Goal: Task Accomplishment & Management: Manage account settings

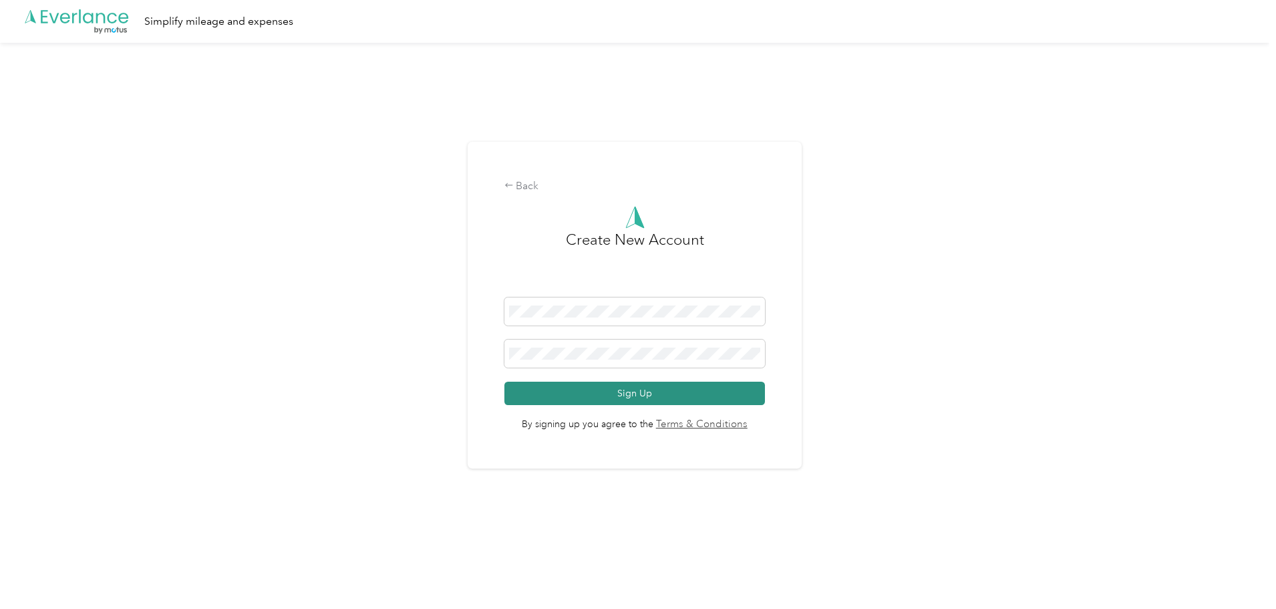
click at [611, 396] on button "Sign Up" at bounding box center [635, 393] width 261 height 23
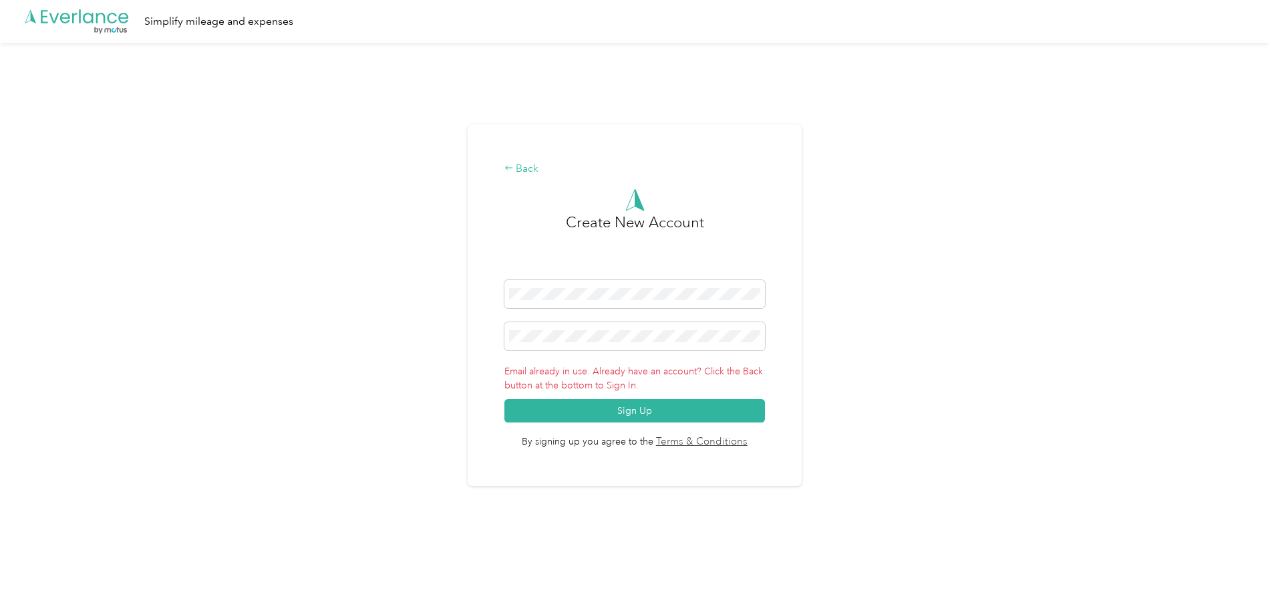
click at [530, 168] on div "Back" at bounding box center [635, 169] width 261 height 16
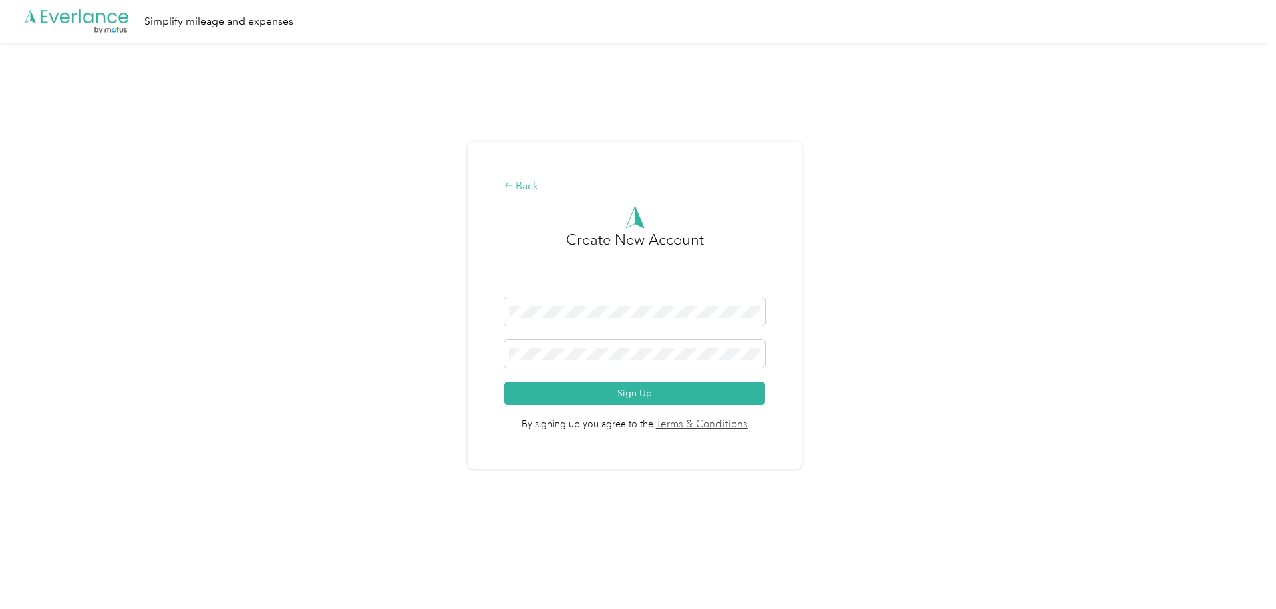
click at [520, 178] on div "Back Create New Account Sign Up By signing up you agree to the Terms & Conditio…" at bounding box center [635, 305] width 334 height 327
click at [520, 180] on div "Back" at bounding box center [635, 186] width 261 height 16
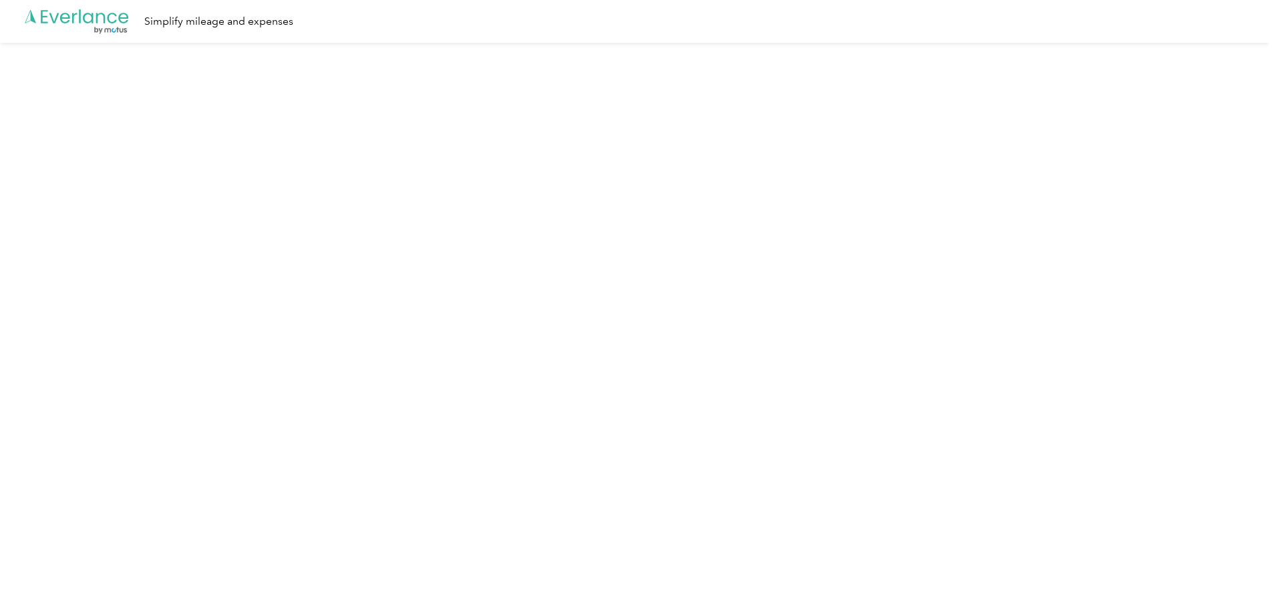
click at [270, 19] on div "Simplify mileage and expenses" at bounding box center [218, 21] width 149 height 17
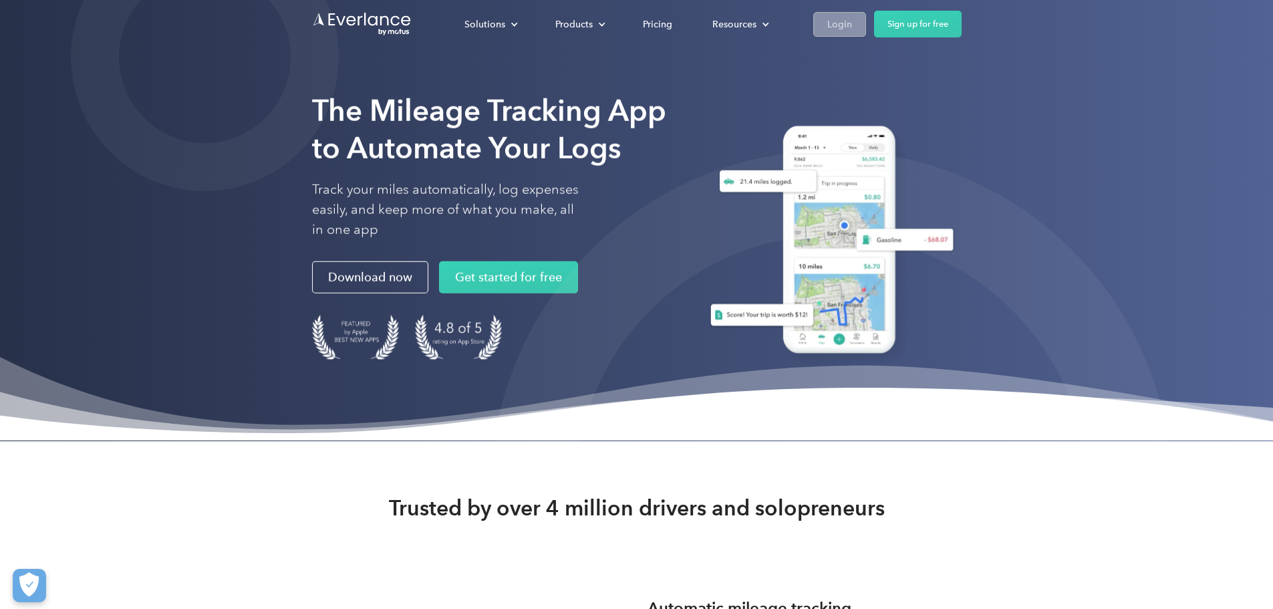
click at [852, 20] on div "Login" at bounding box center [839, 24] width 25 height 17
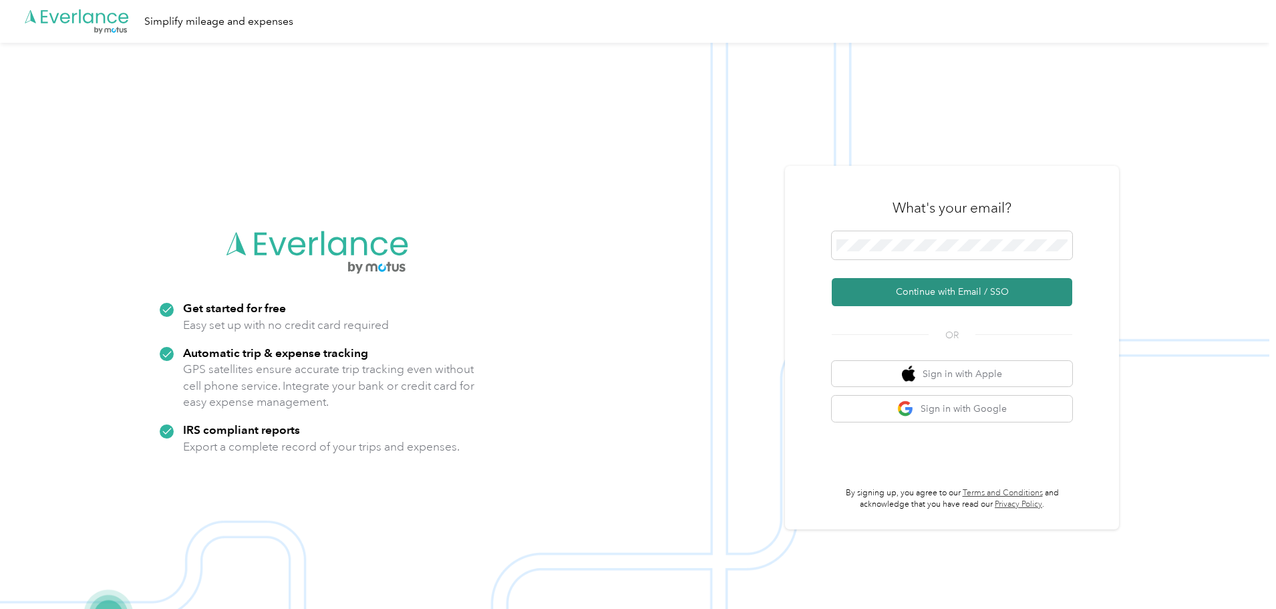
click at [941, 292] on button "Continue with Email / SSO" at bounding box center [952, 292] width 241 height 28
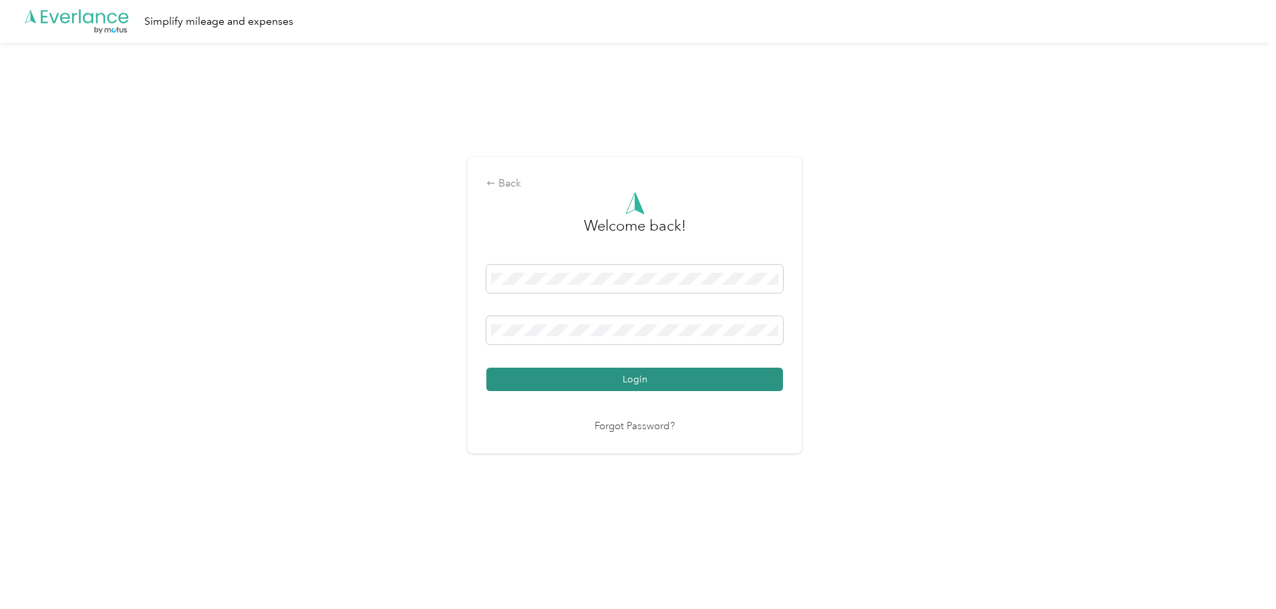
click at [633, 384] on button "Login" at bounding box center [634, 379] width 297 height 23
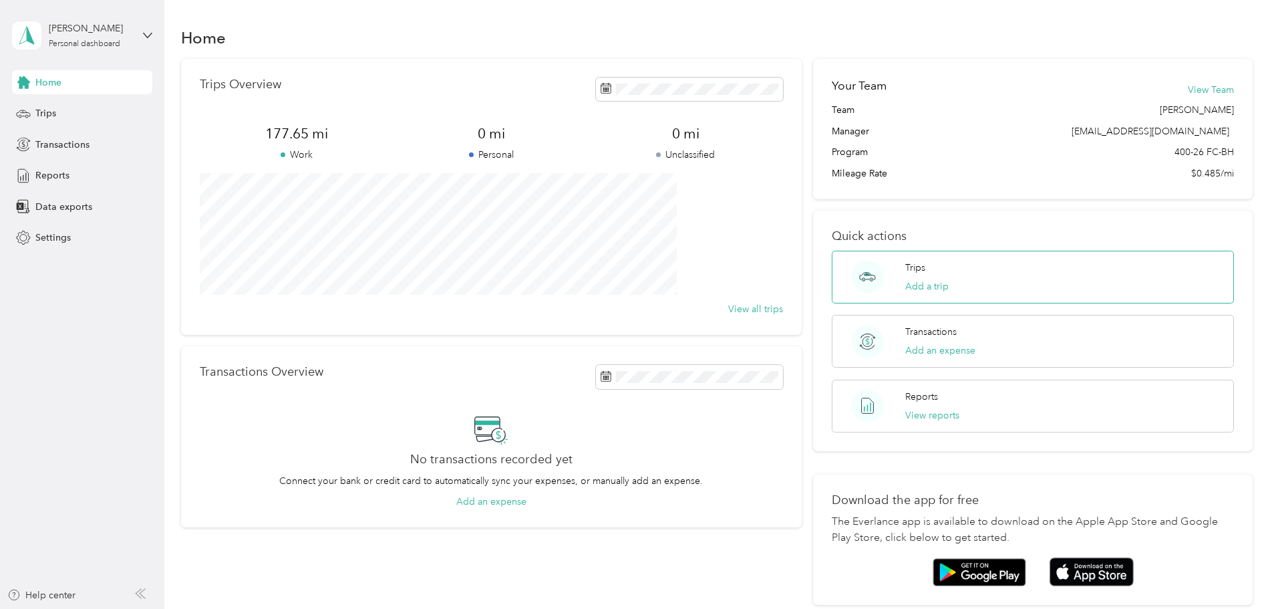
click at [988, 275] on div "Trips Add a trip" at bounding box center [1033, 277] width 402 height 53
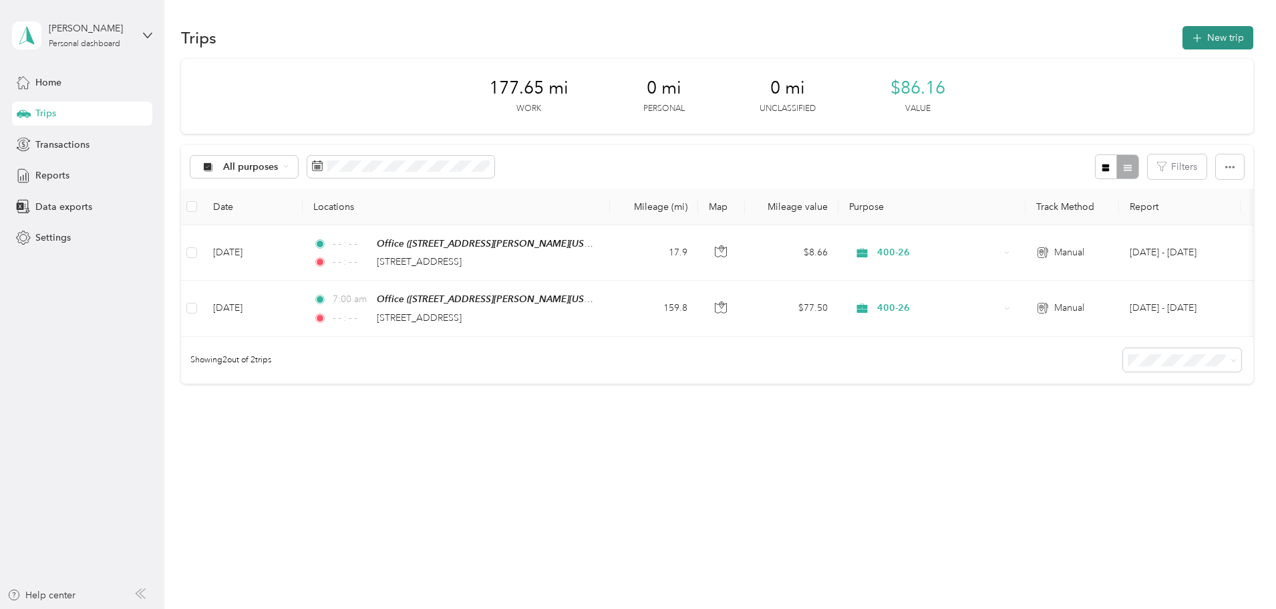
click at [1183, 40] on button "New trip" at bounding box center [1218, 37] width 71 height 23
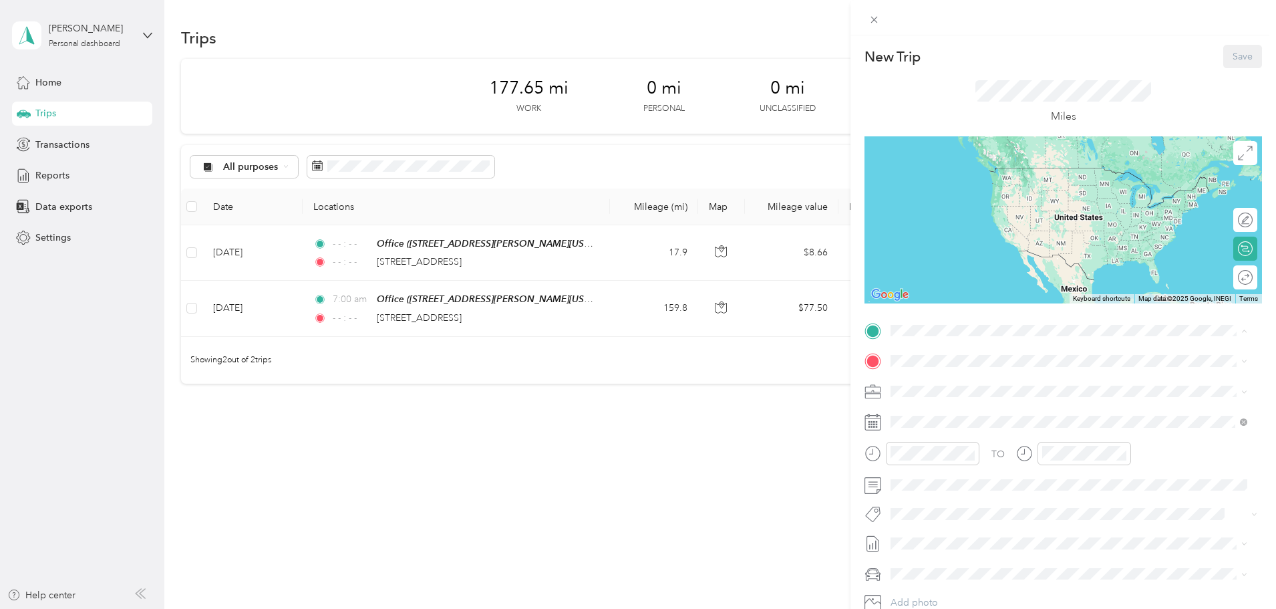
click at [1034, 448] on span "[GEOGRAPHIC_DATA], [US_STATE], [GEOGRAPHIC_DATA]" at bounding box center [1042, 449] width 252 height 11
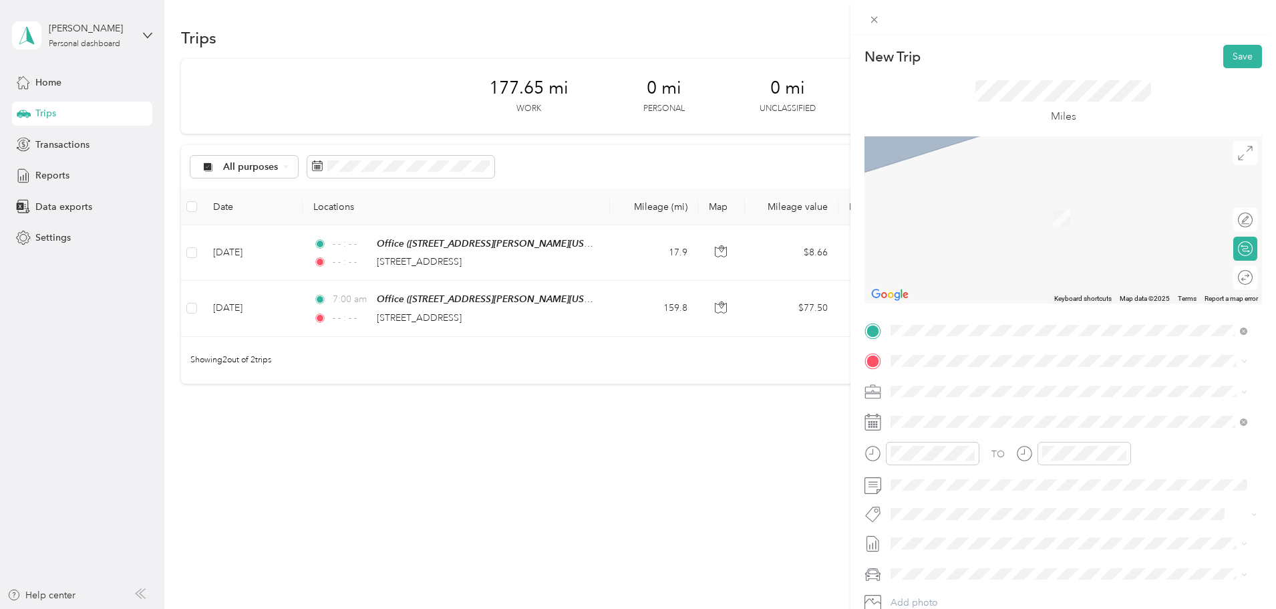
click at [1026, 414] on span "[STREET_ADDRESS][US_STATE]" at bounding box center [983, 408] width 134 height 12
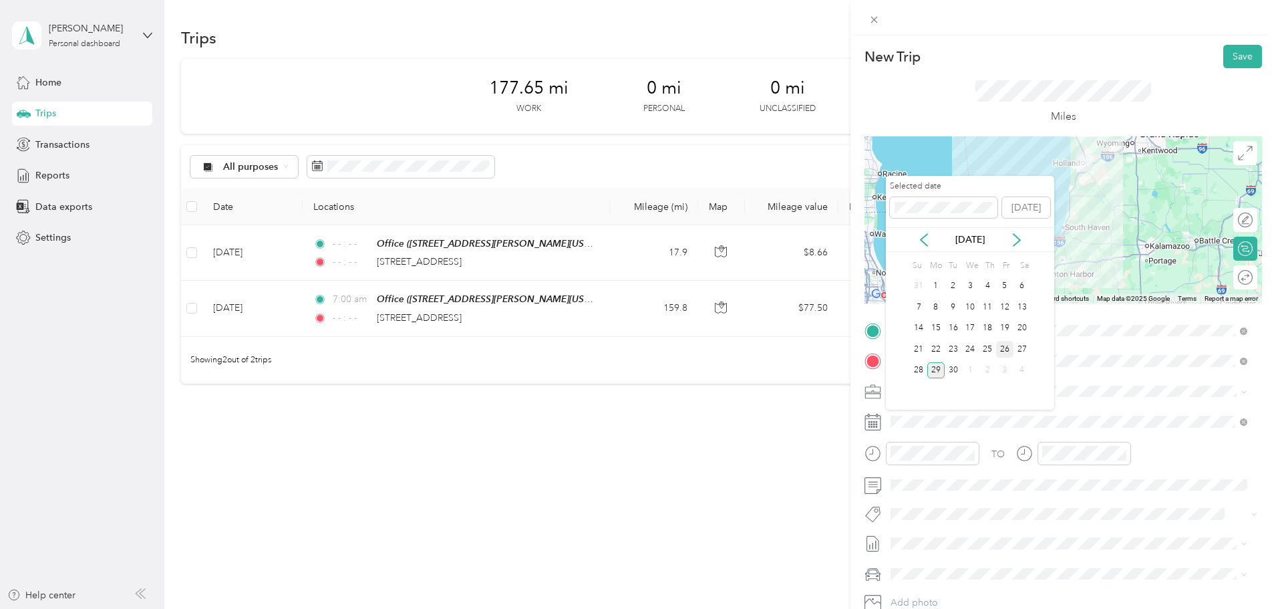
click at [1004, 347] on div "26" at bounding box center [1004, 349] width 17 height 17
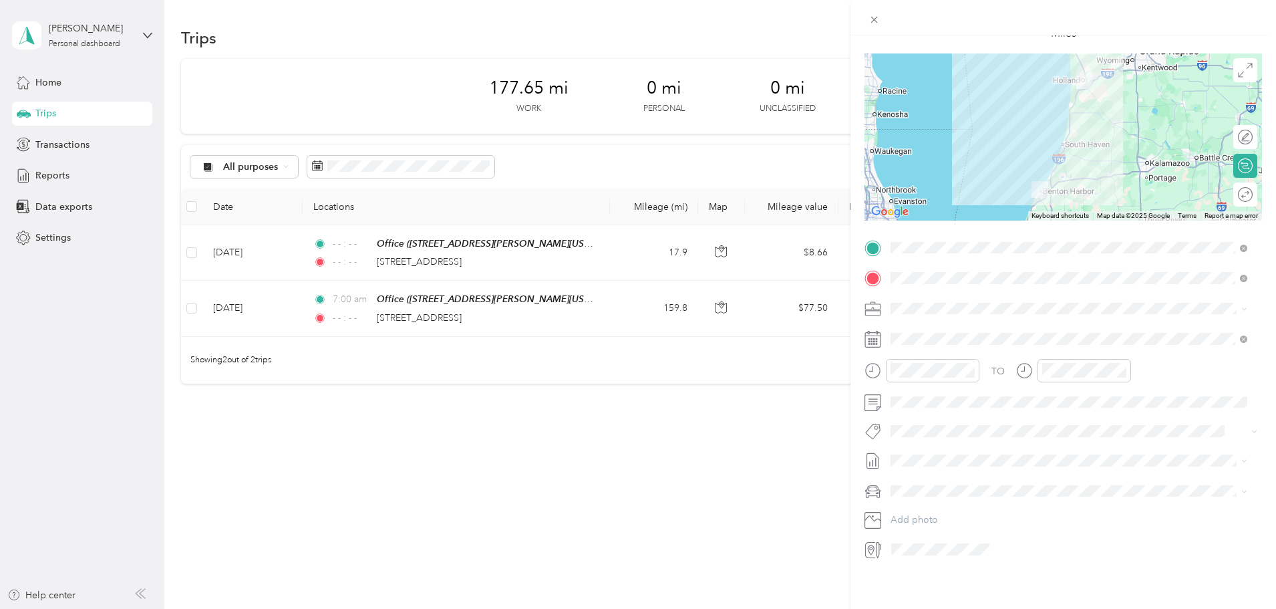
scroll to position [93, 0]
click at [1127, 362] on div at bounding box center [1085, 370] width 94 height 23
click at [1123, 366] on icon "close-circle" at bounding box center [1121, 370] width 9 height 9
click at [1117, 366] on icon "close-circle" at bounding box center [1121, 370] width 9 height 9
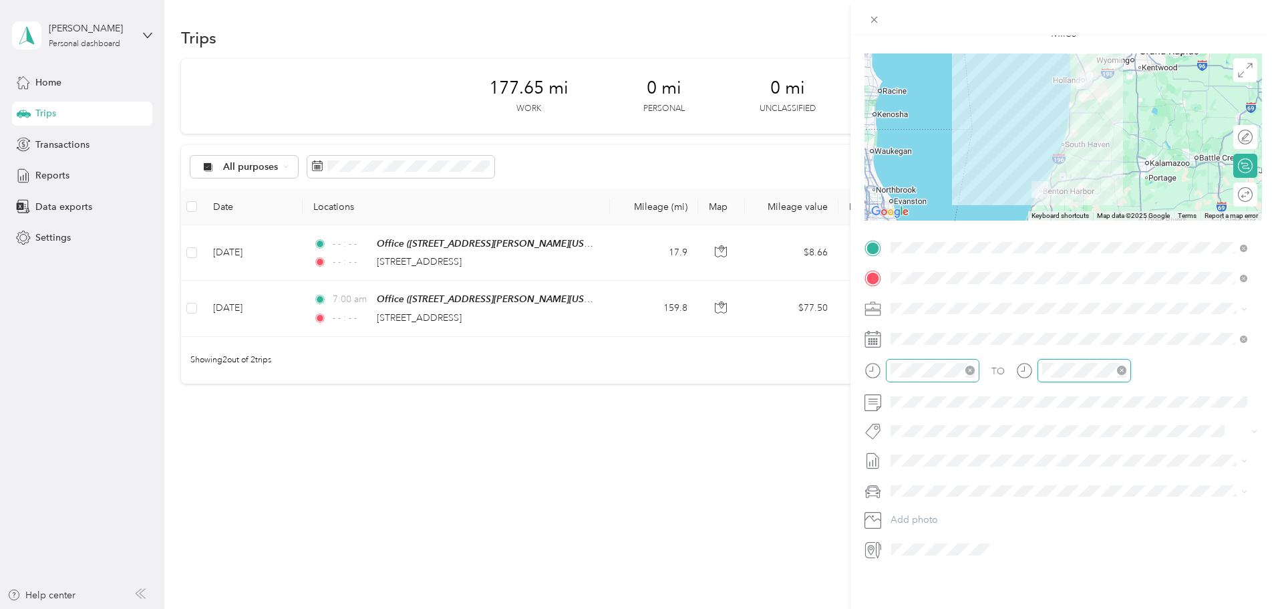
click at [973, 366] on icon "close-circle" at bounding box center [970, 370] width 9 height 9
click at [776, 506] on div "New Trip Save This trip cannot be edited because it is either under review, app…" at bounding box center [638, 304] width 1276 height 609
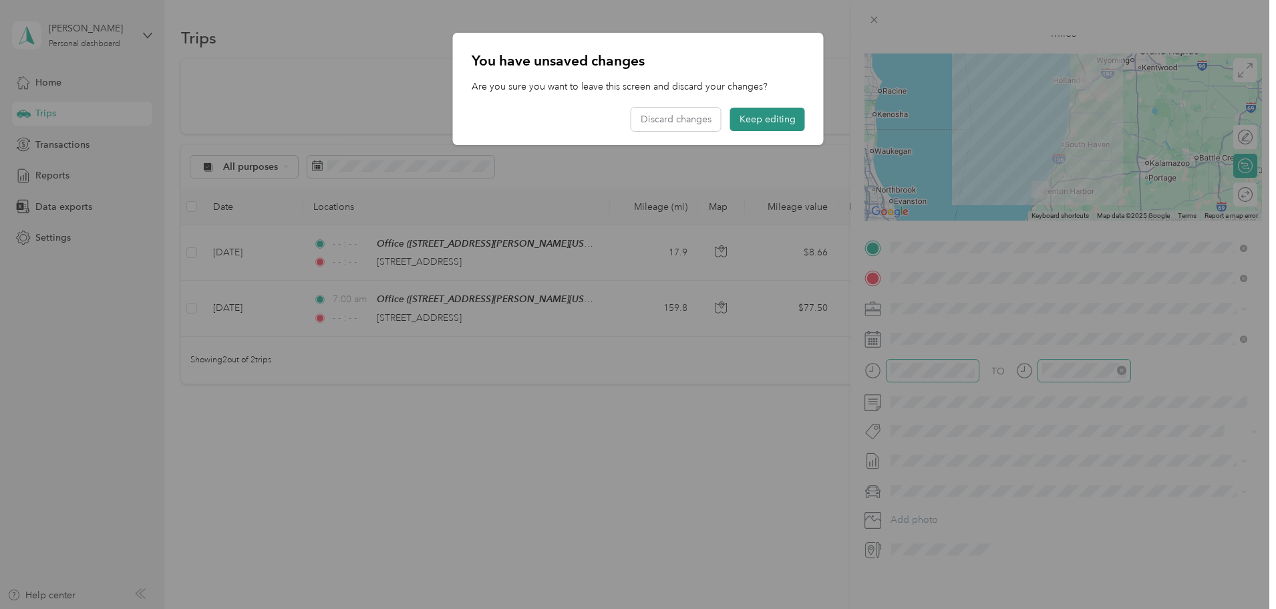
click at [756, 120] on button "Keep editing" at bounding box center [767, 119] width 75 height 23
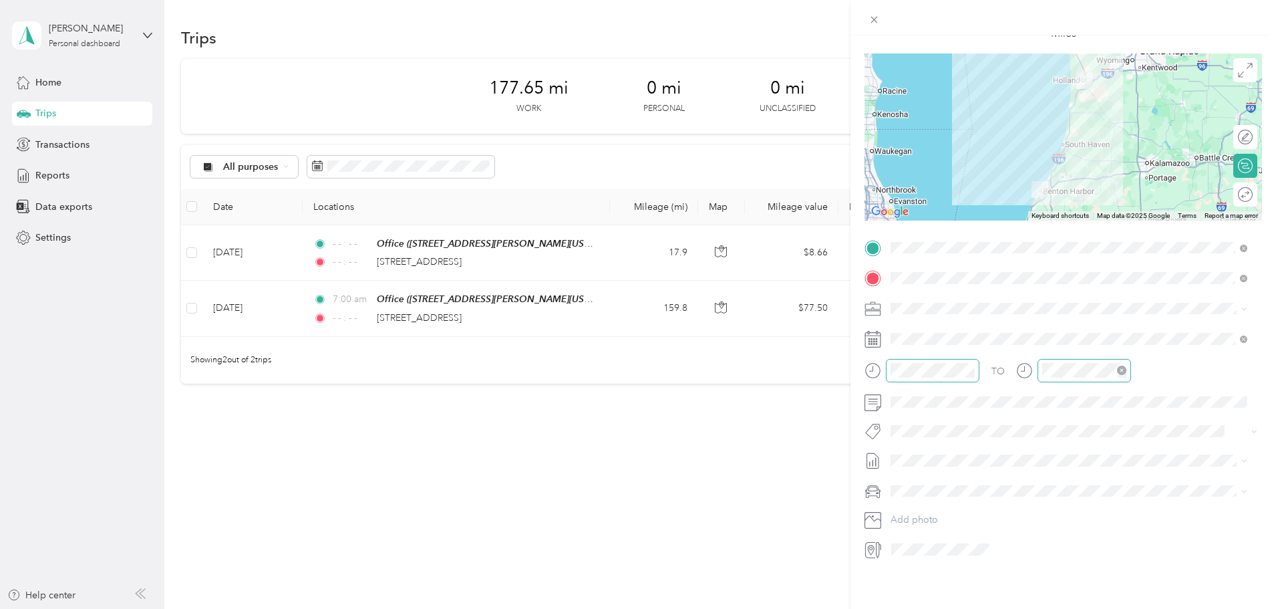
scroll to position [0, 0]
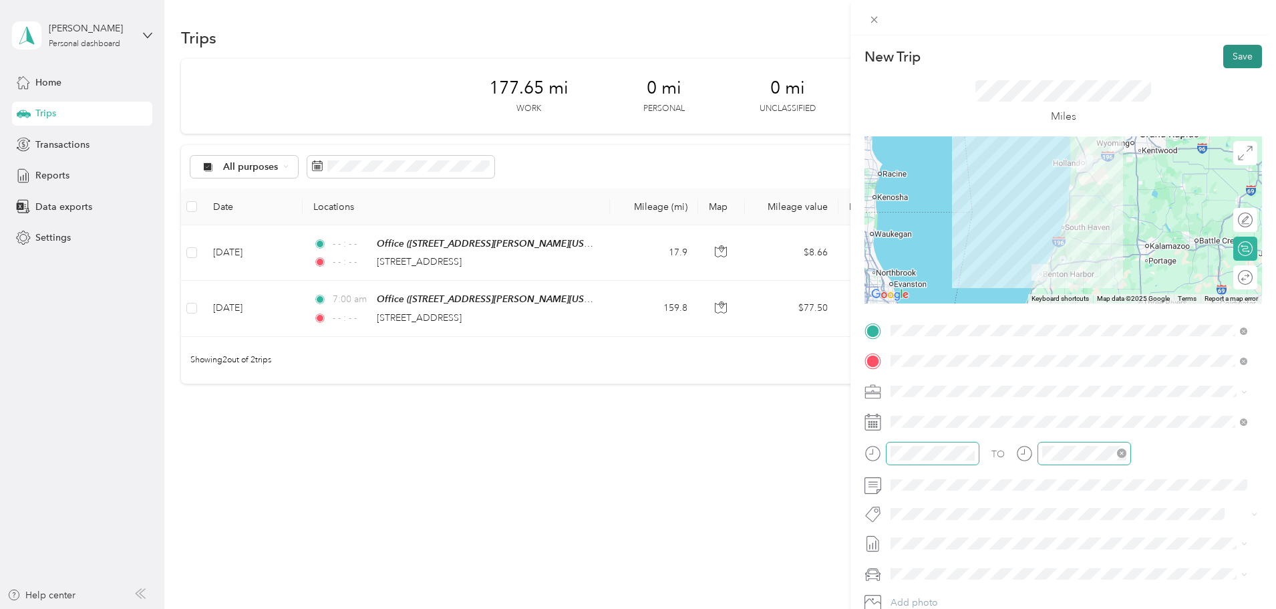
click at [1248, 53] on button "Save" at bounding box center [1243, 56] width 39 height 23
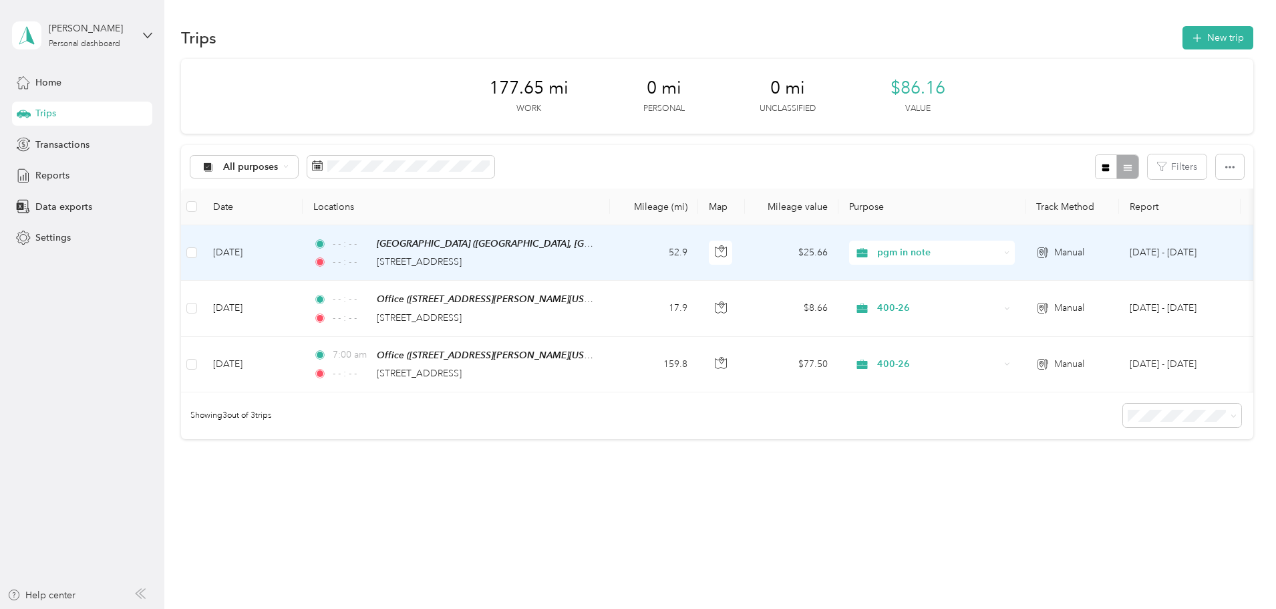
click at [1000, 253] on span "pgm in note" at bounding box center [938, 252] width 122 height 15
click at [1022, 301] on span "400-26" at bounding box center [1034, 300] width 124 height 14
click at [594, 249] on div "[GEOGRAPHIC_DATA] ([GEOGRAPHIC_DATA], [GEOGRAPHIC_DATA], [US_STATE])" at bounding box center [485, 243] width 217 height 15
click at [620, 239] on span "[GEOGRAPHIC_DATA] ([GEOGRAPHIC_DATA], [GEOGRAPHIC_DATA], [US_STATE])" at bounding box center [550, 243] width 346 height 11
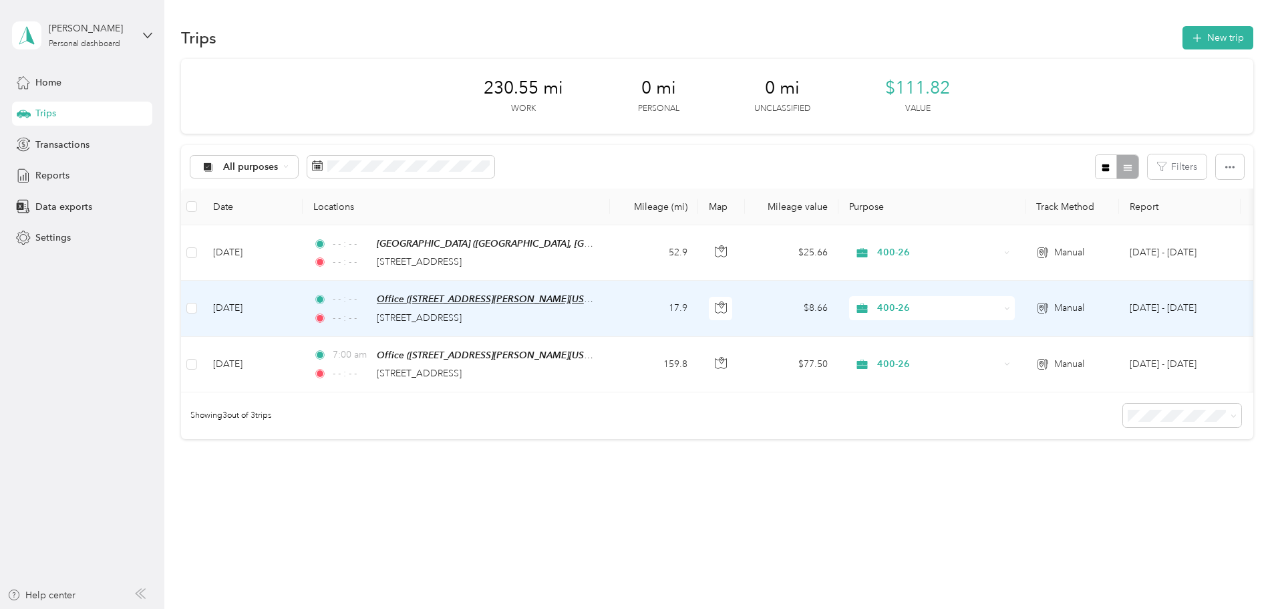
click at [561, 300] on span "Office ([STREET_ADDRESS][PERSON_NAME][US_STATE])" at bounding box center [498, 298] width 242 height 11
click at [519, 254] on button "Edit Place" at bounding box center [508, 265] width 76 height 23
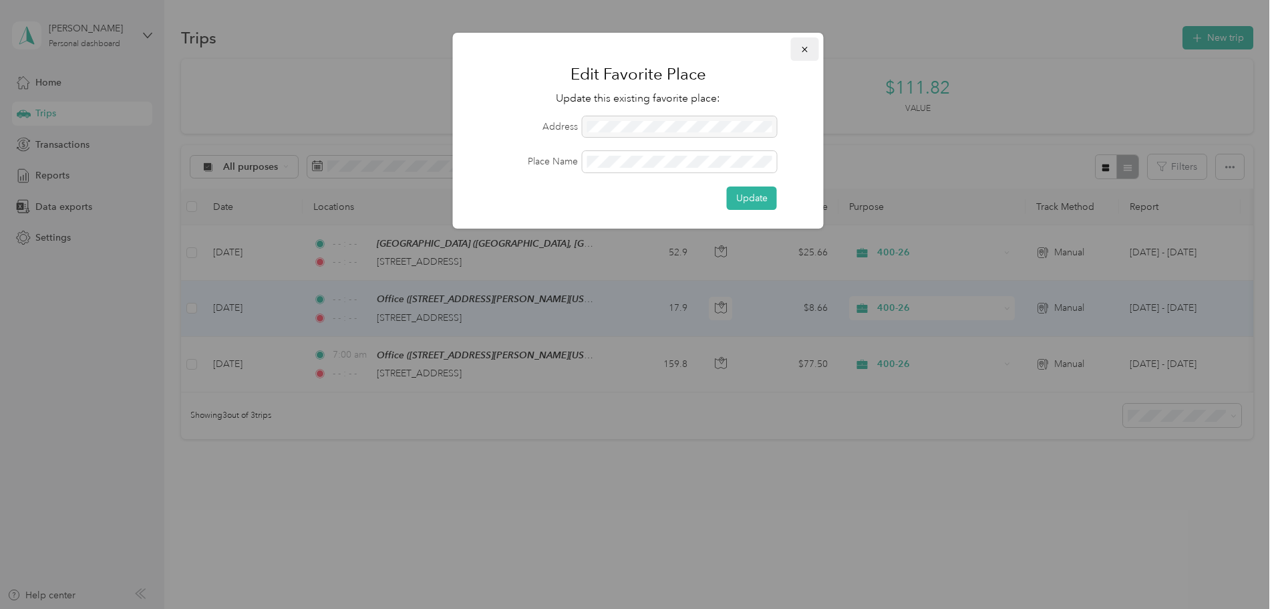
click at [813, 42] on button "button" at bounding box center [805, 48] width 28 height 23
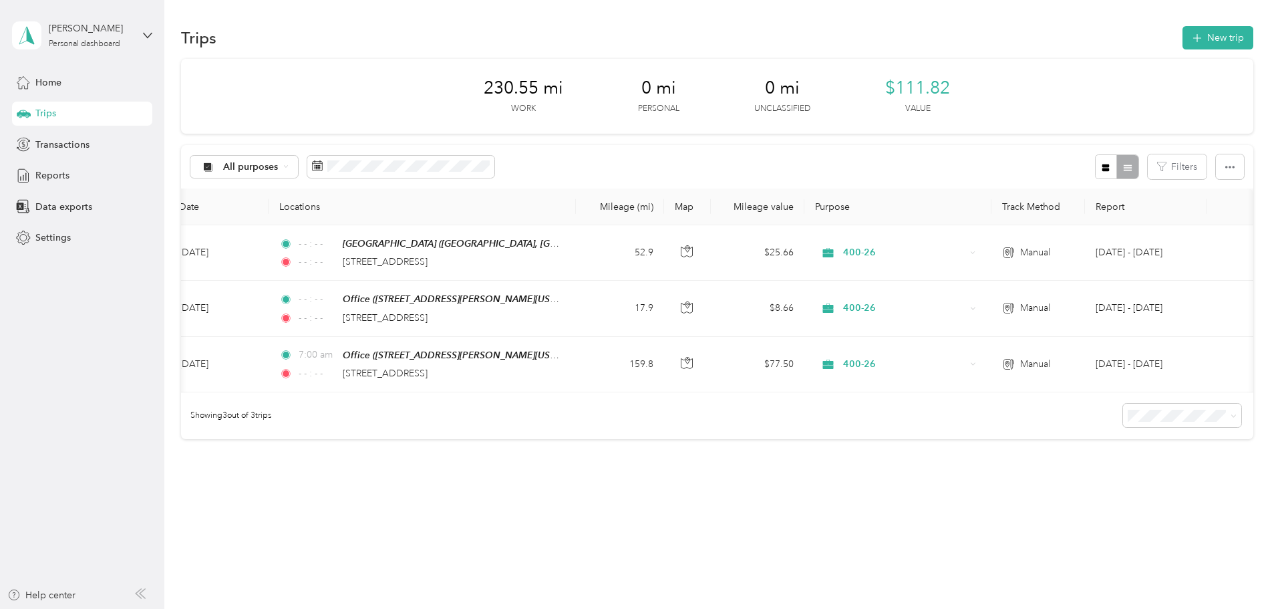
scroll to position [0, 200]
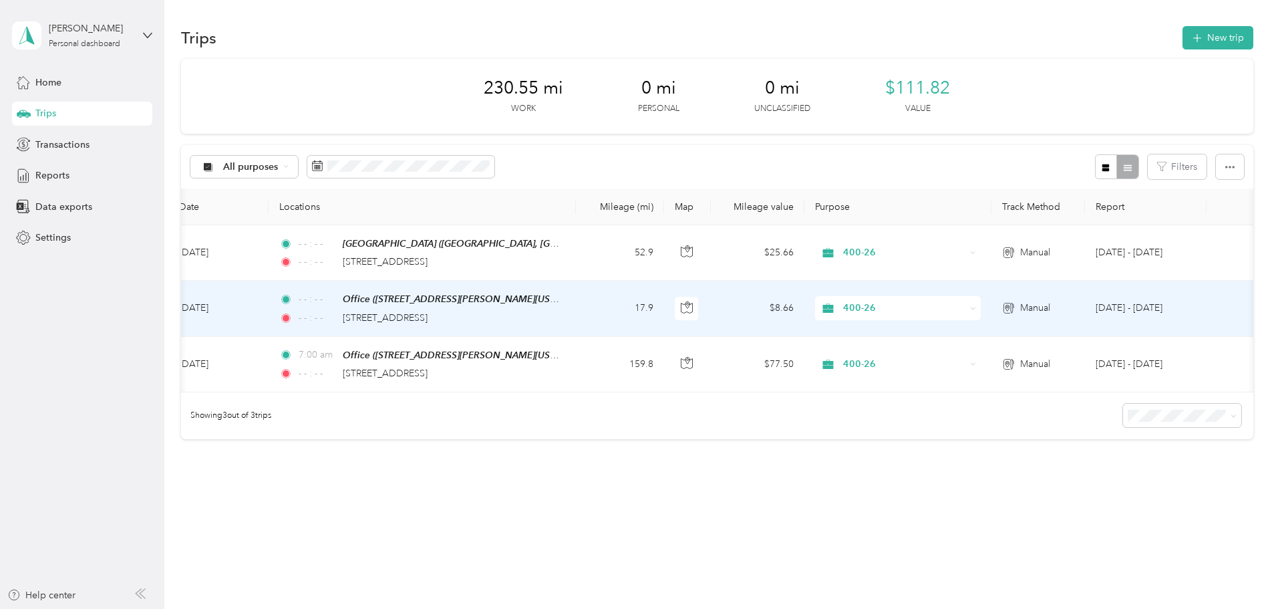
click at [1020, 302] on span "Manual" at bounding box center [1035, 308] width 30 height 15
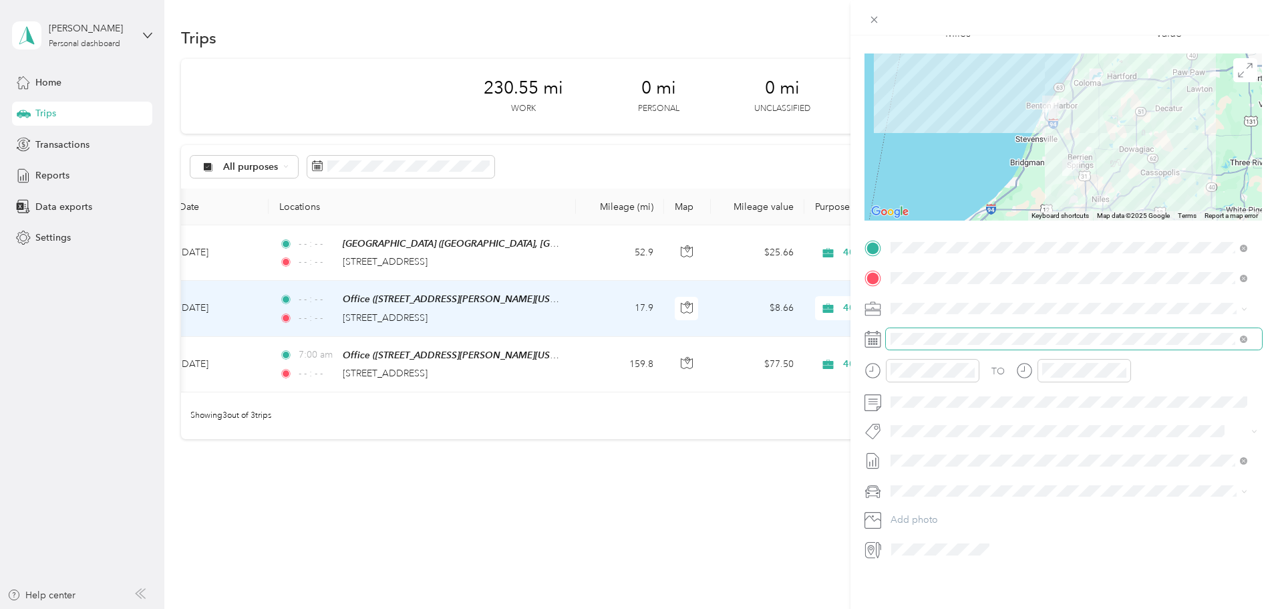
scroll to position [93, 0]
drag, startPoint x: 785, startPoint y: 392, endPoint x: 576, endPoint y: 392, distance: 208.5
click at [576, 392] on div "Trip details Save This trip cannot be edited because it is either under review,…" at bounding box center [638, 304] width 1276 height 609
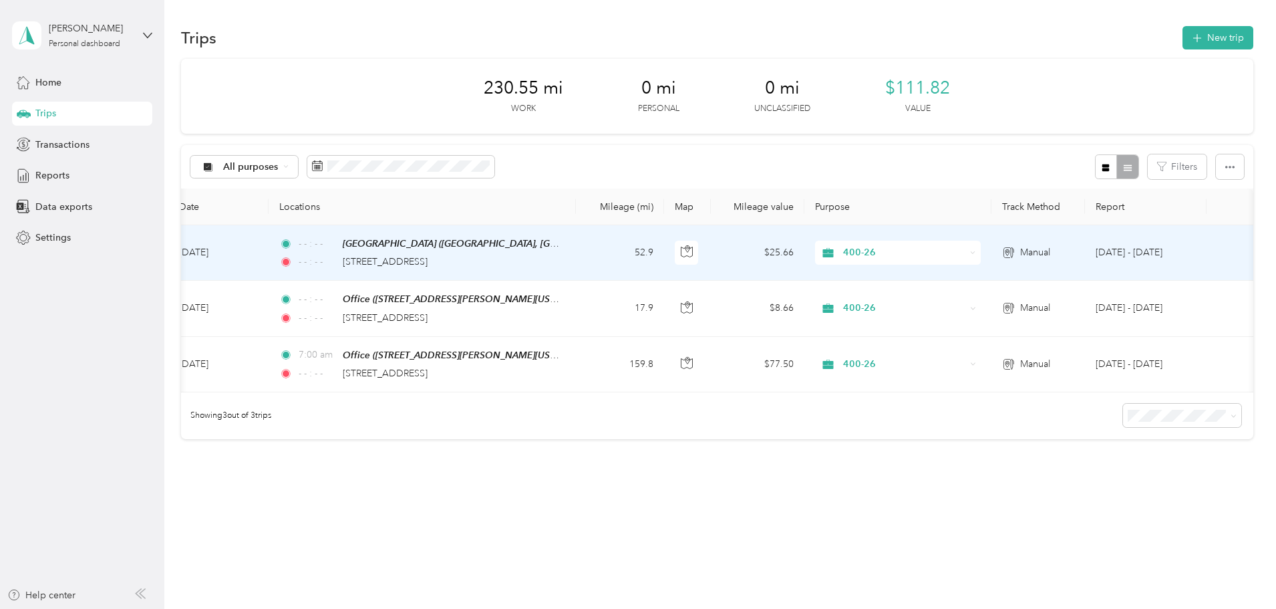
click at [1020, 255] on span "Manual" at bounding box center [1035, 252] width 30 height 15
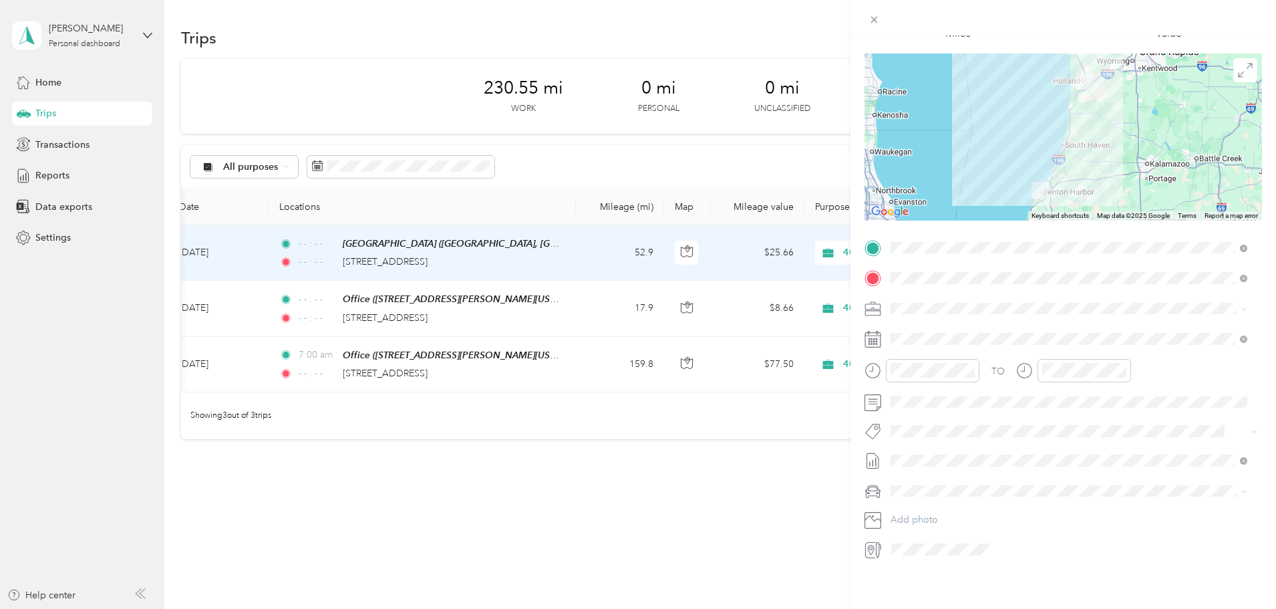
scroll to position [93, 0]
click at [939, 392] on span at bounding box center [1074, 402] width 376 height 21
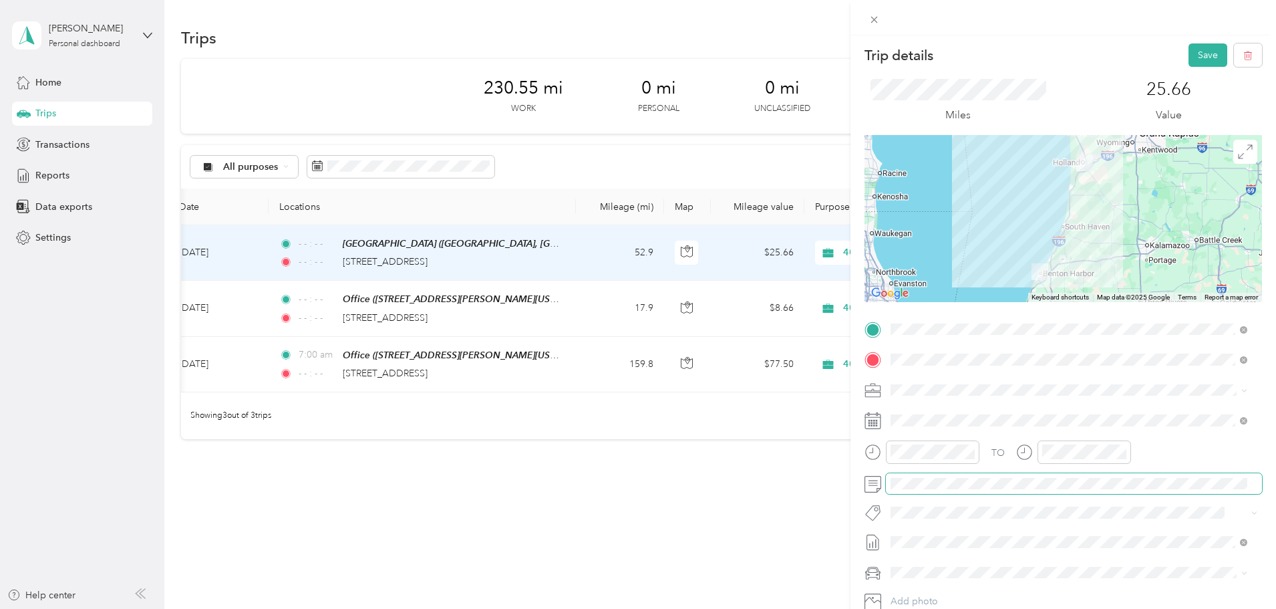
scroll to position [0, 0]
click at [1200, 54] on button "Save" at bounding box center [1208, 56] width 39 height 23
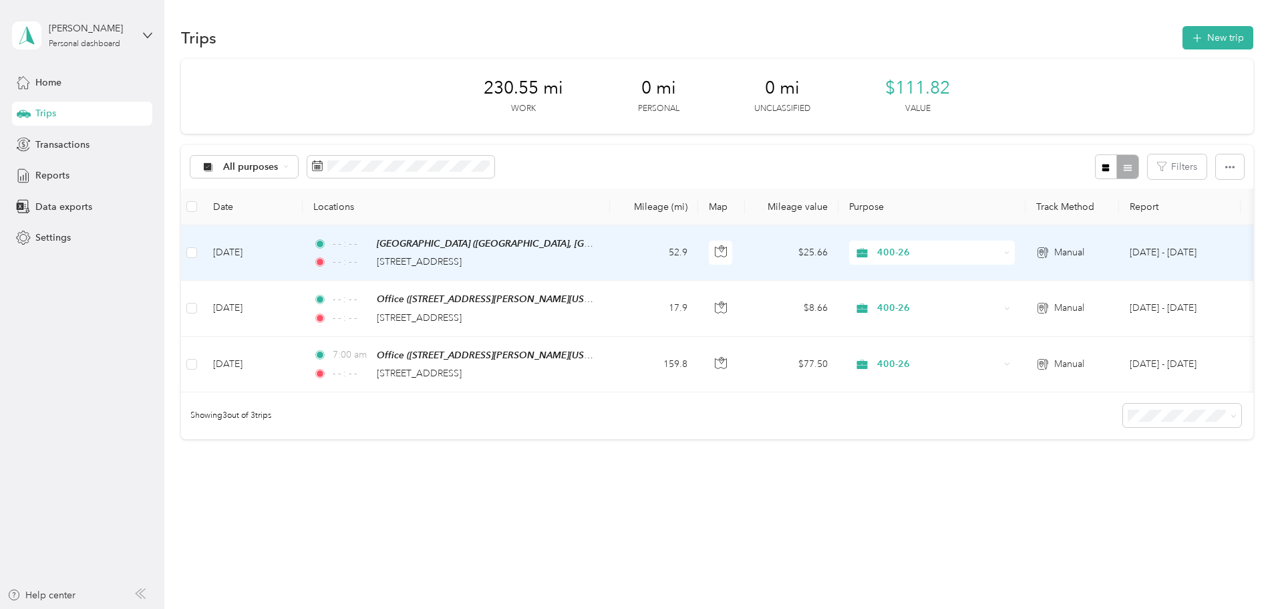
click at [1047, 249] on icon at bounding box center [1046, 253] width 2 height 10
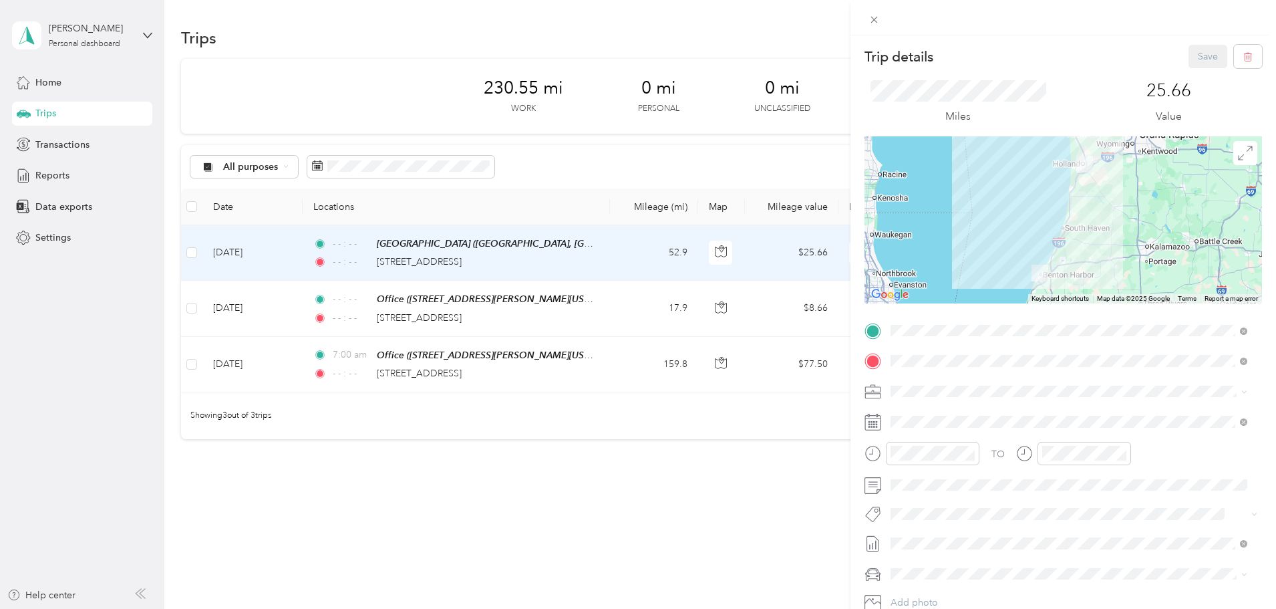
click at [1033, 402] on div "Office [STREET_ADDRESS][PERSON_NAME][US_STATE]" at bounding box center [1020, 392] width 208 height 28
click at [1207, 57] on button "Save" at bounding box center [1208, 56] width 39 height 23
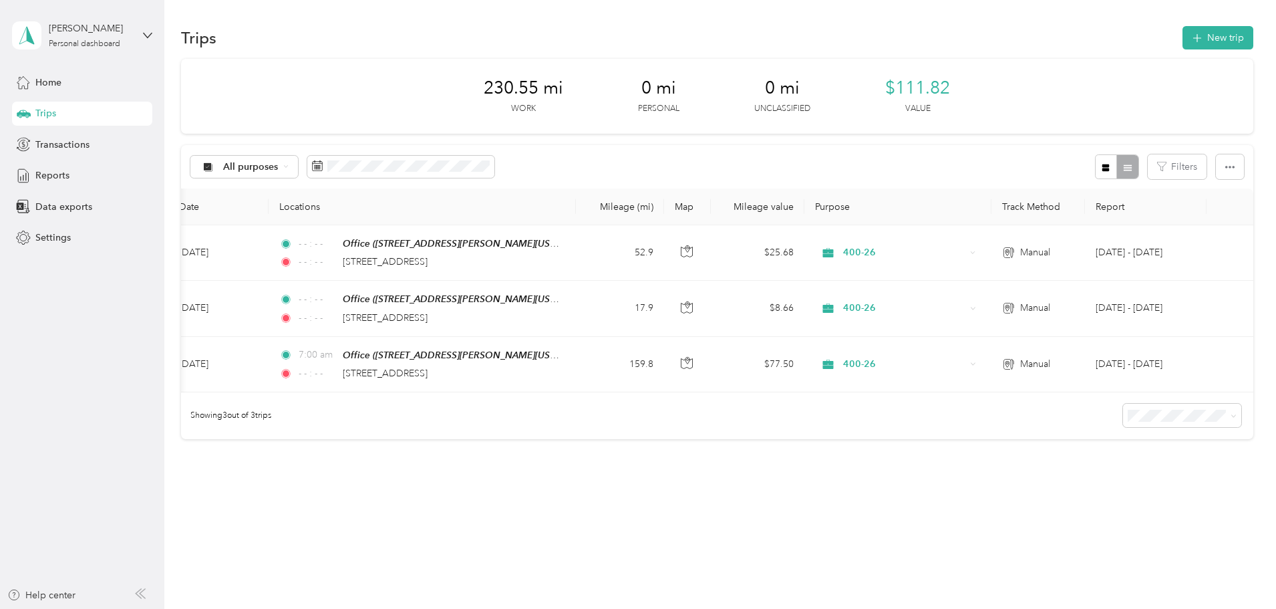
scroll to position [0, 216]
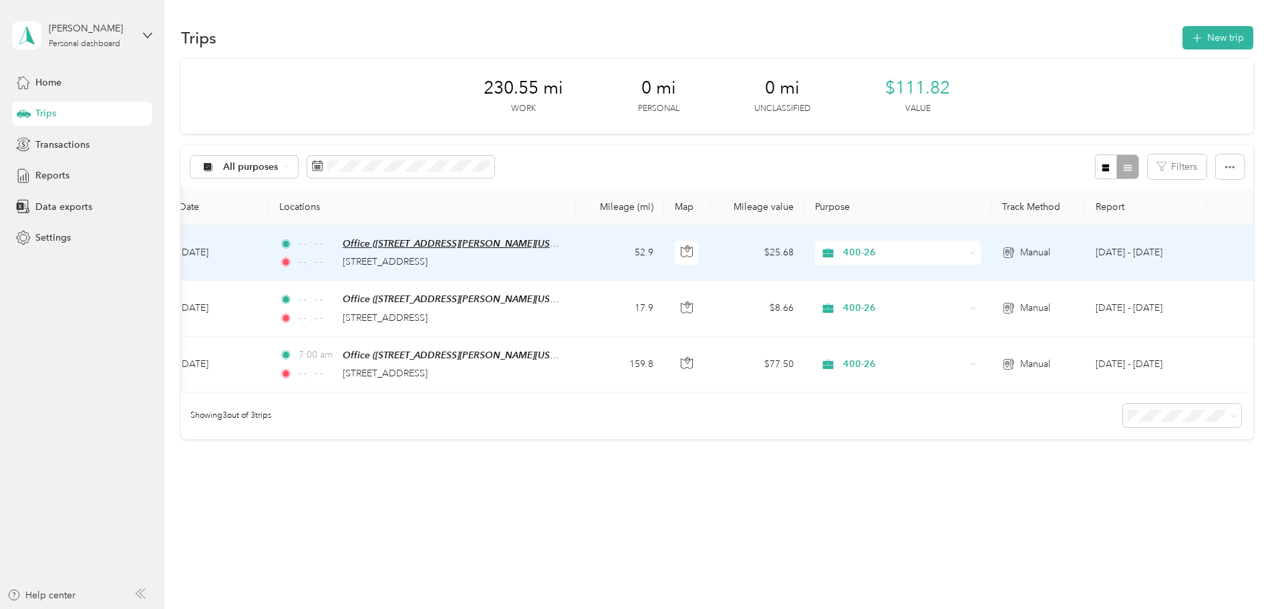
click at [427, 245] on span "Office ([STREET_ADDRESS][PERSON_NAME][US_STATE])" at bounding box center [464, 243] width 242 height 11
click at [681, 251] on icon "button" at bounding box center [687, 251] width 12 height 12
click at [711, 251] on td "$25.68" at bounding box center [758, 252] width 94 height 55
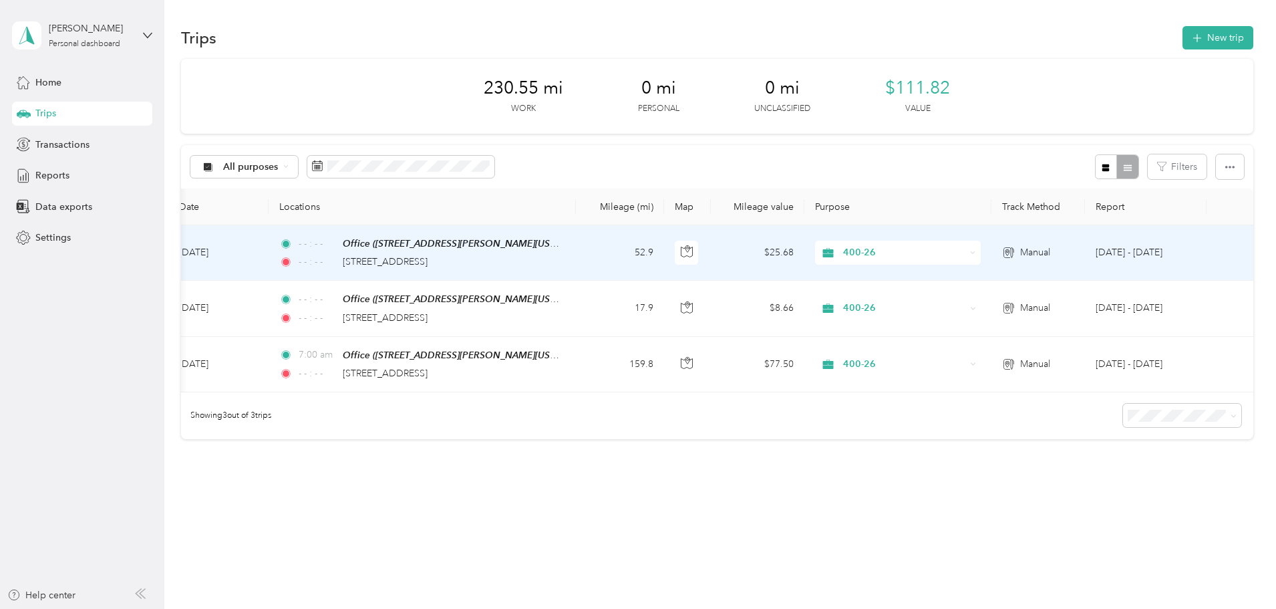
click at [667, 608] on div at bounding box center [635, 609] width 1270 height 0
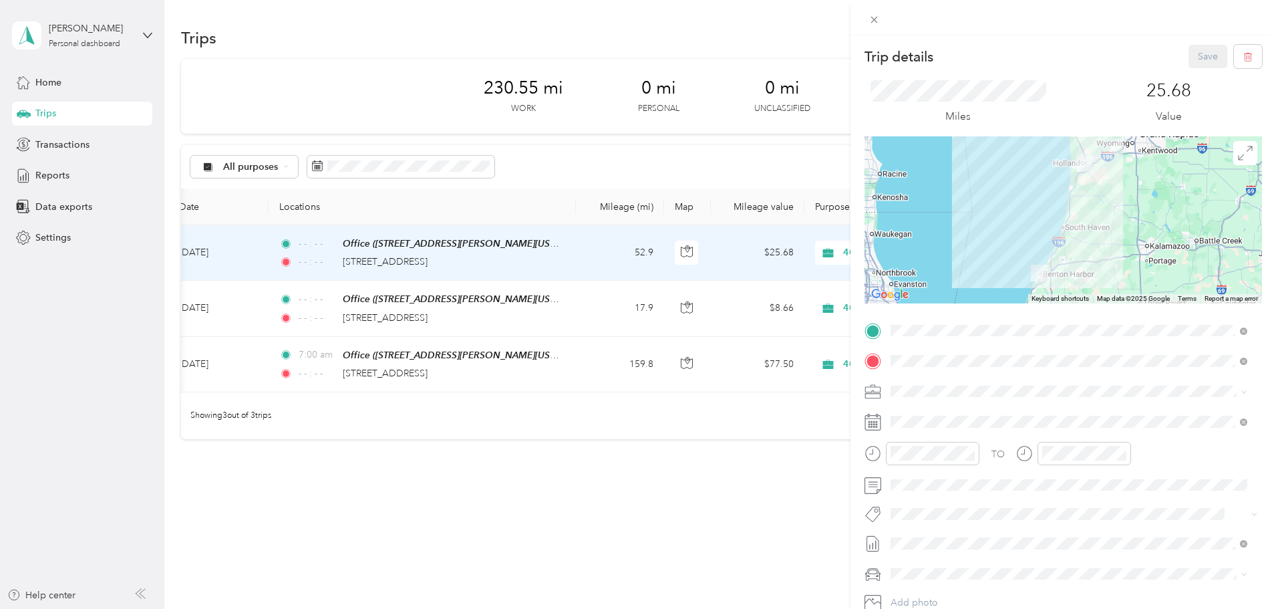
click at [1226, 261] on div at bounding box center [1064, 219] width 398 height 167
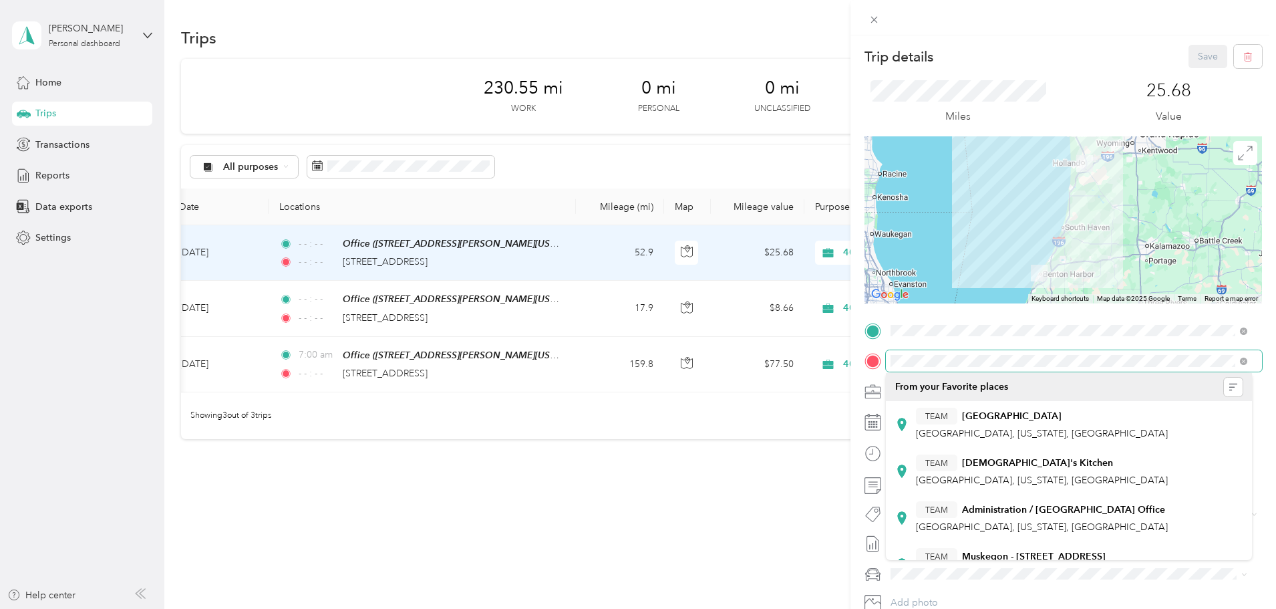
click at [852, 368] on form "Trip details Save This trip cannot be edited because it is either under review,…" at bounding box center [1064, 344] width 426 height 598
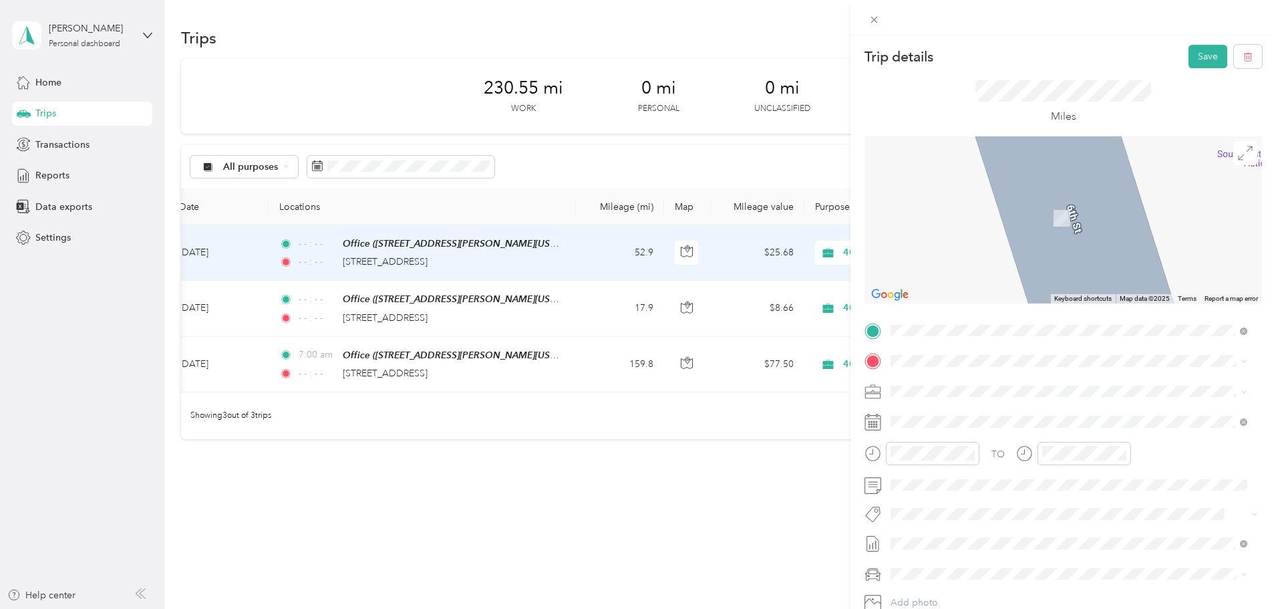
click at [1050, 408] on span "[STREET_ADDRESS][US_STATE]" at bounding box center [983, 408] width 134 height 12
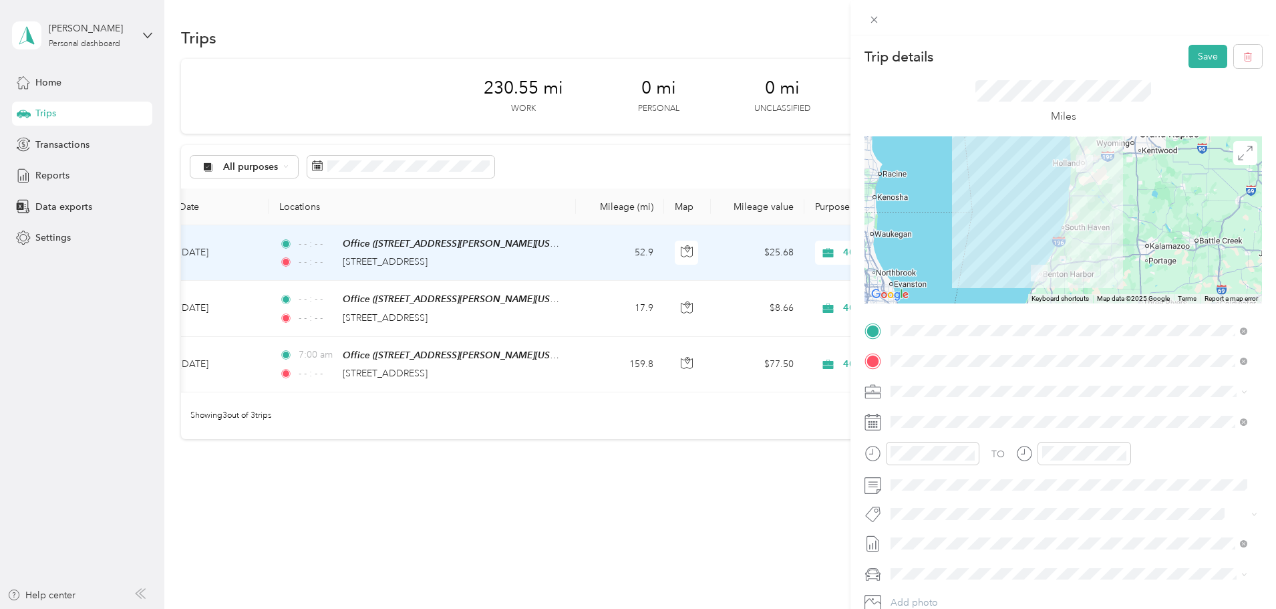
drag, startPoint x: 557, startPoint y: 395, endPoint x: 425, endPoint y: 400, distance: 131.7
click at [425, 400] on div "Trip details Save This trip cannot be edited because it is either under review,…" at bounding box center [638, 304] width 1276 height 609
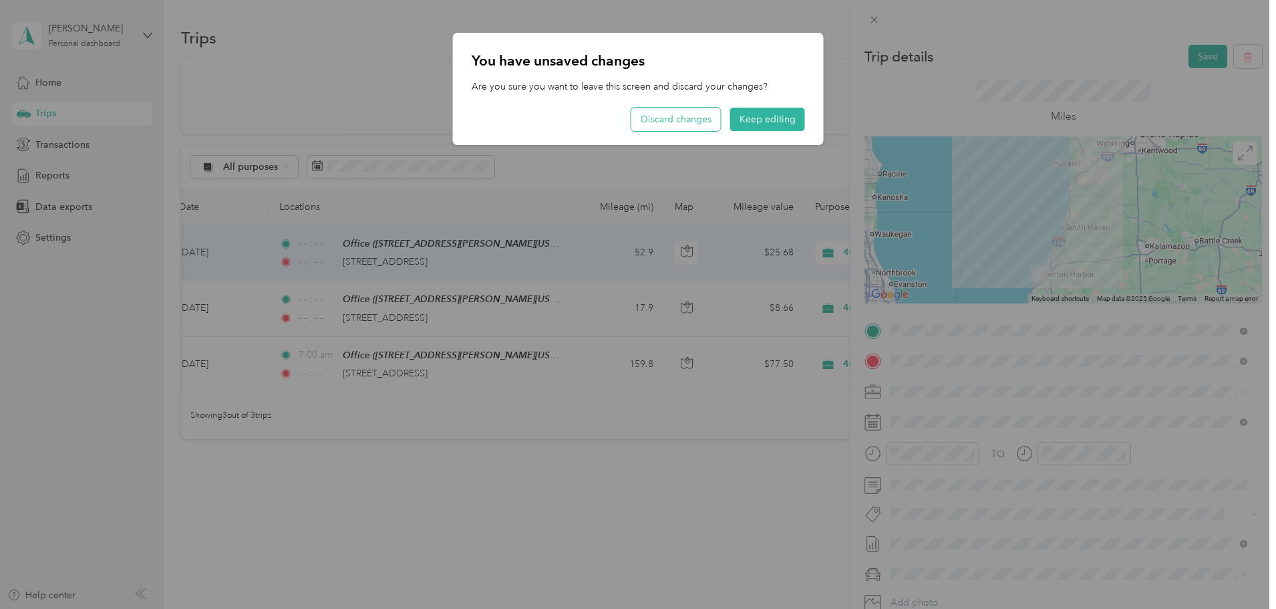
click at [701, 112] on button "Discard changes" at bounding box center [676, 119] width 90 height 23
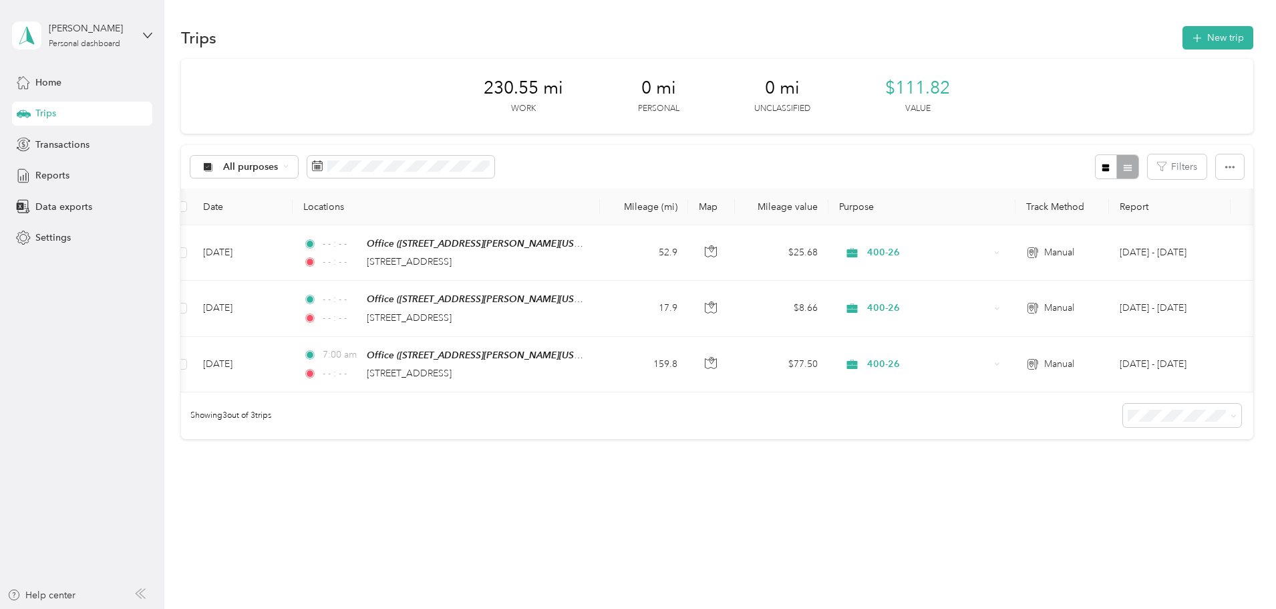
scroll to position [0, 9]
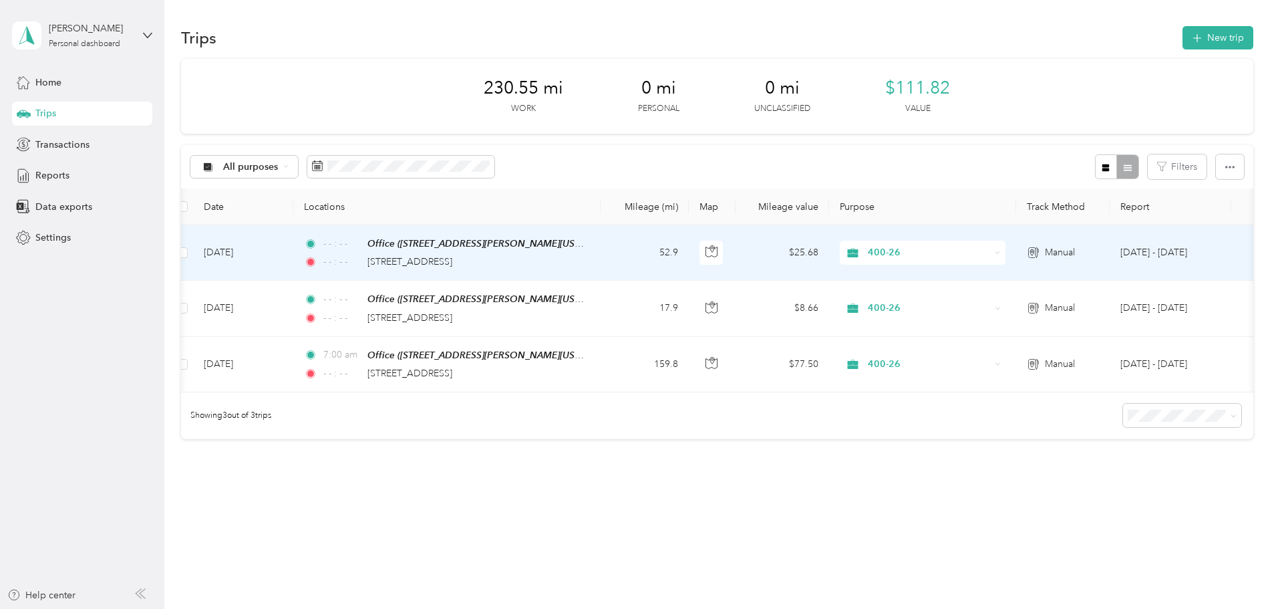
click at [293, 250] on td "[DATE]" at bounding box center [243, 252] width 100 height 55
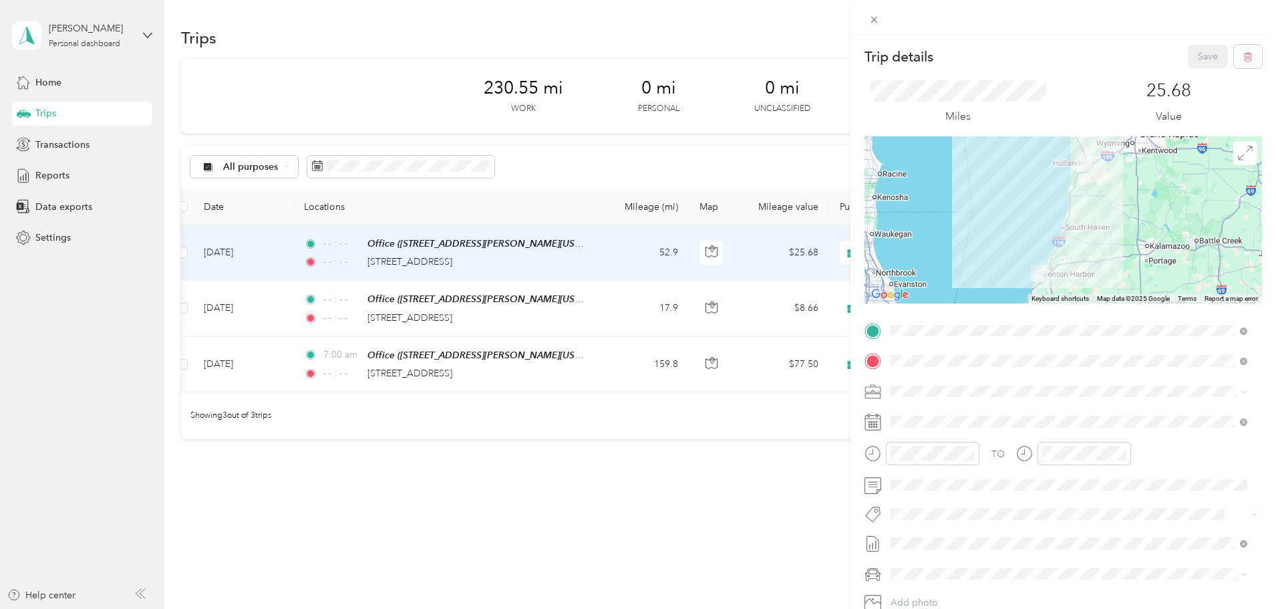
drag, startPoint x: 374, startPoint y: 394, endPoint x: 275, endPoint y: 342, distance: 111.8
click at [274, 369] on div "Trip details Save This trip cannot be edited because it is either under review,…" at bounding box center [638, 304] width 1276 height 609
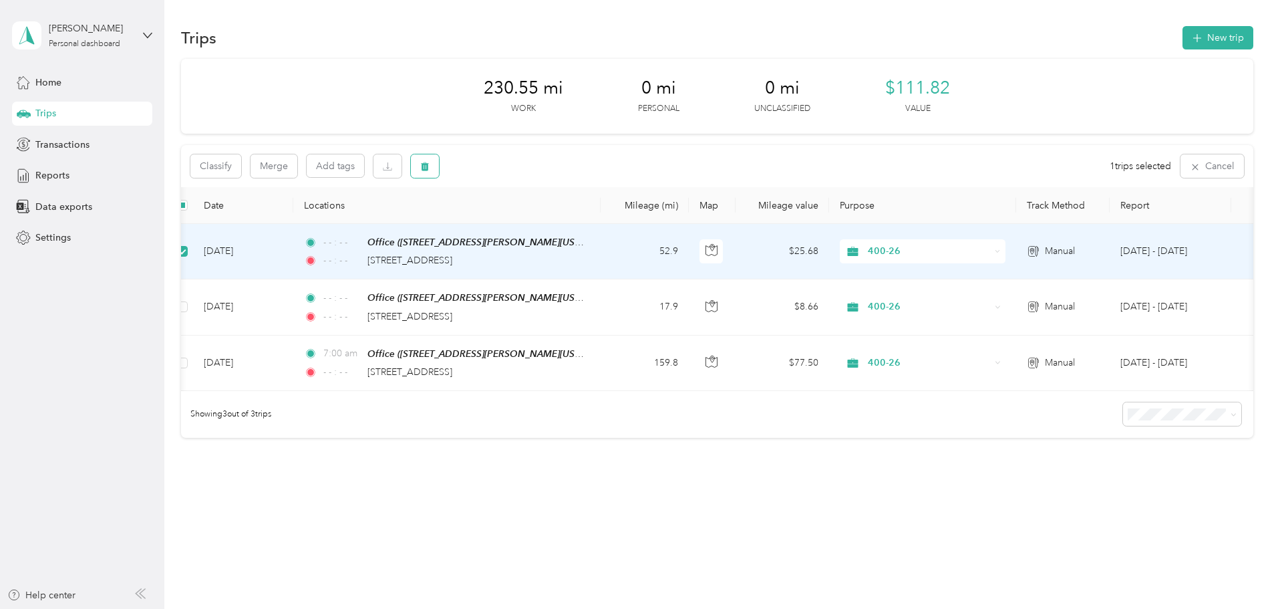
click at [429, 168] on icon "button" at bounding box center [425, 166] width 8 height 9
click at [606, 217] on button "Yes" at bounding box center [614, 221] width 26 height 21
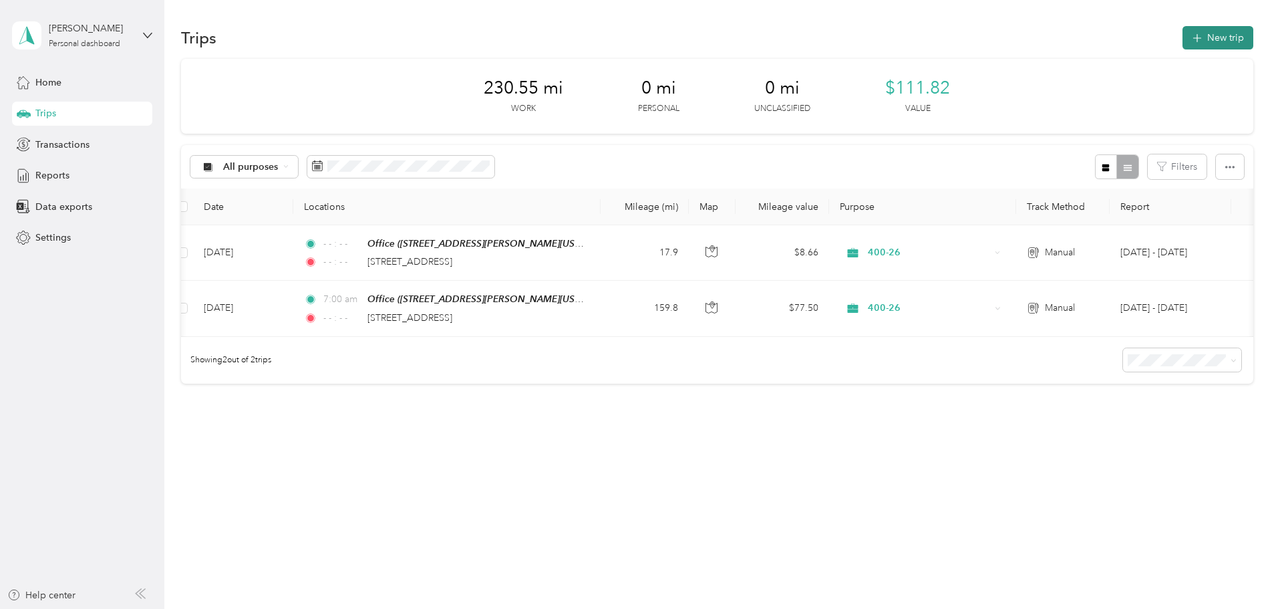
click at [1183, 42] on button "New trip" at bounding box center [1218, 37] width 71 height 23
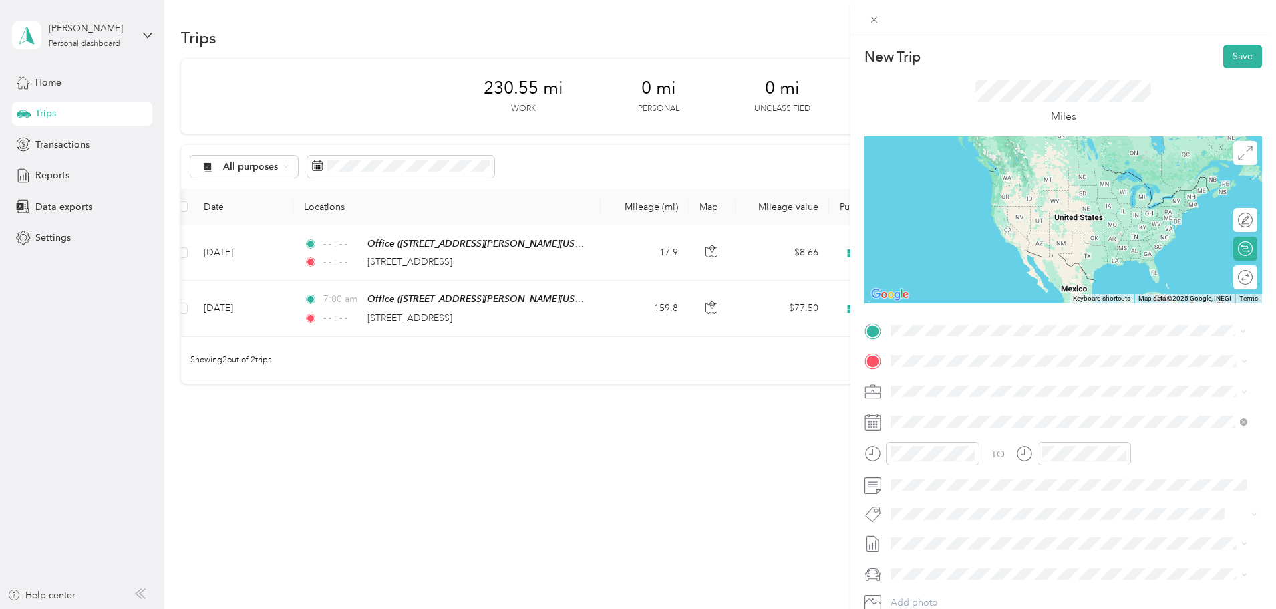
click at [982, 452] on div "Office [STREET_ADDRESS][PERSON_NAME][US_STATE]" at bounding box center [1020, 438] width 208 height 28
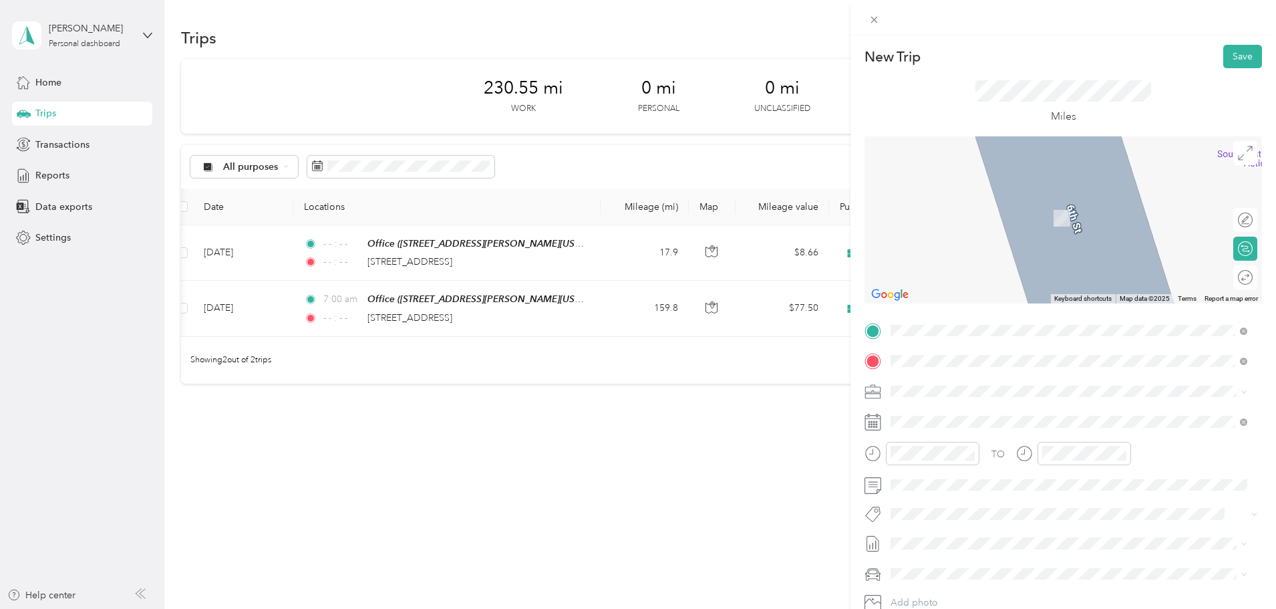
click at [1033, 405] on span "[STREET_ADDRESS][US_STATE]" at bounding box center [983, 409] width 134 height 12
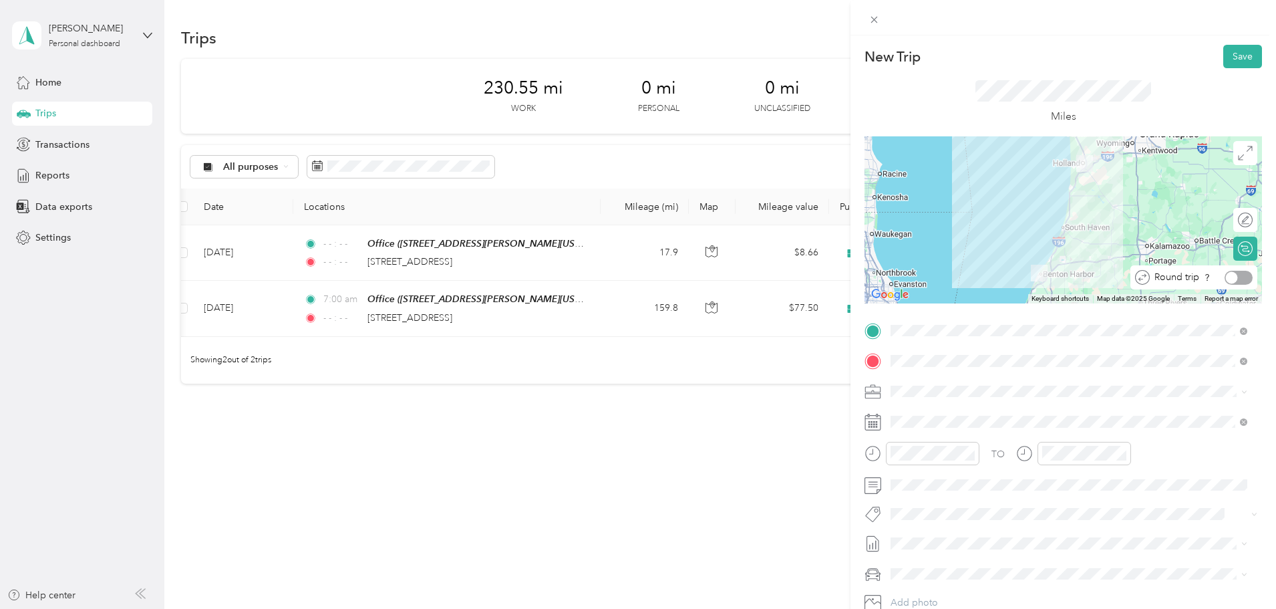
click at [1232, 279] on div at bounding box center [1239, 278] width 28 height 14
click at [969, 455] on icon "close-circle" at bounding box center [970, 452] width 9 height 9
click at [1123, 454] on icon "close-circle" at bounding box center [1121, 452] width 9 height 9
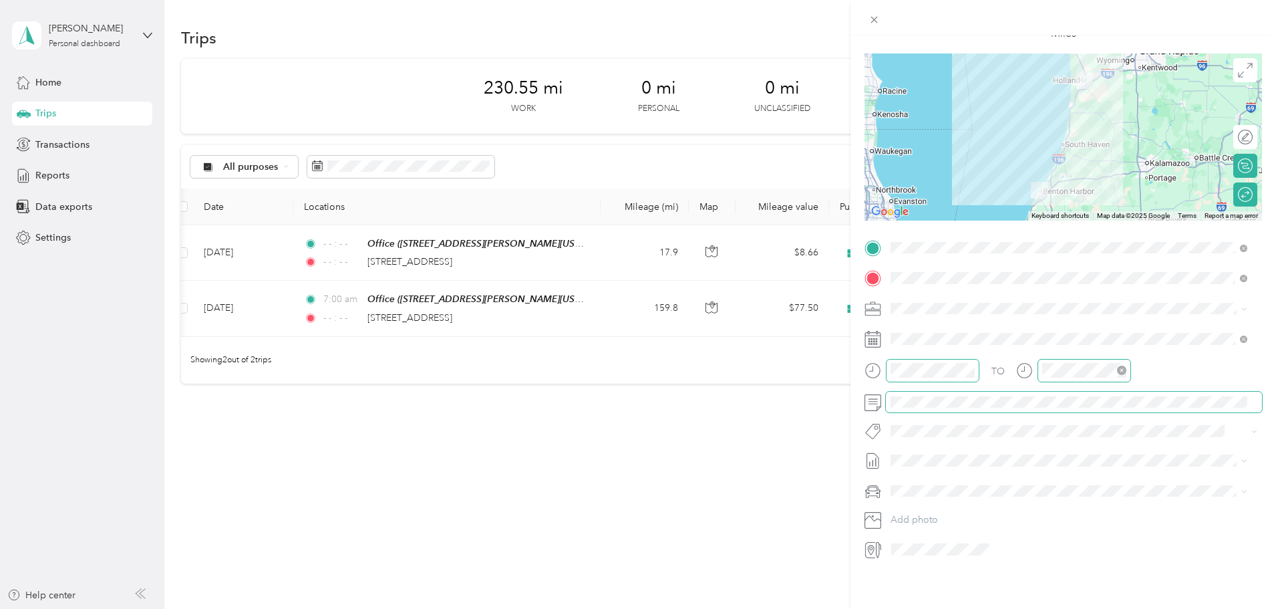
scroll to position [93, 0]
click at [1177, 336] on span at bounding box center [1074, 338] width 376 height 21
click at [1244, 335] on icon at bounding box center [1243, 338] width 7 height 7
click at [903, 335] on span at bounding box center [1074, 338] width 376 height 21
click at [1004, 514] on div "26" at bounding box center [1004, 514] width 17 height 17
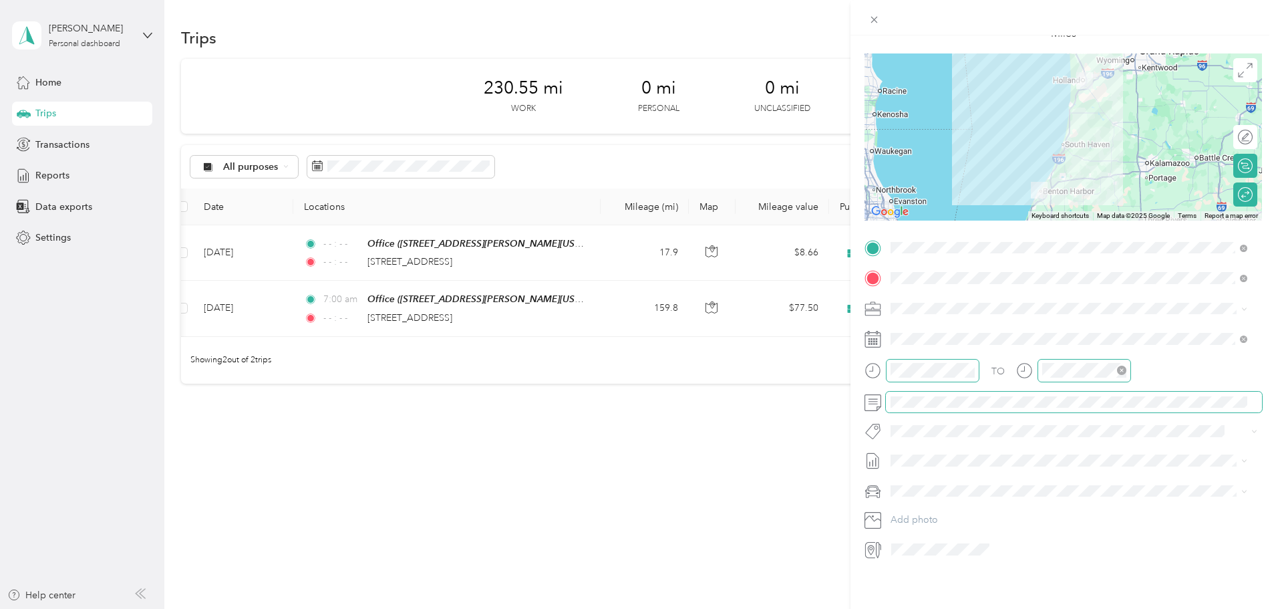
click at [951, 392] on span at bounding box center [1074, 402] width 376 height 21
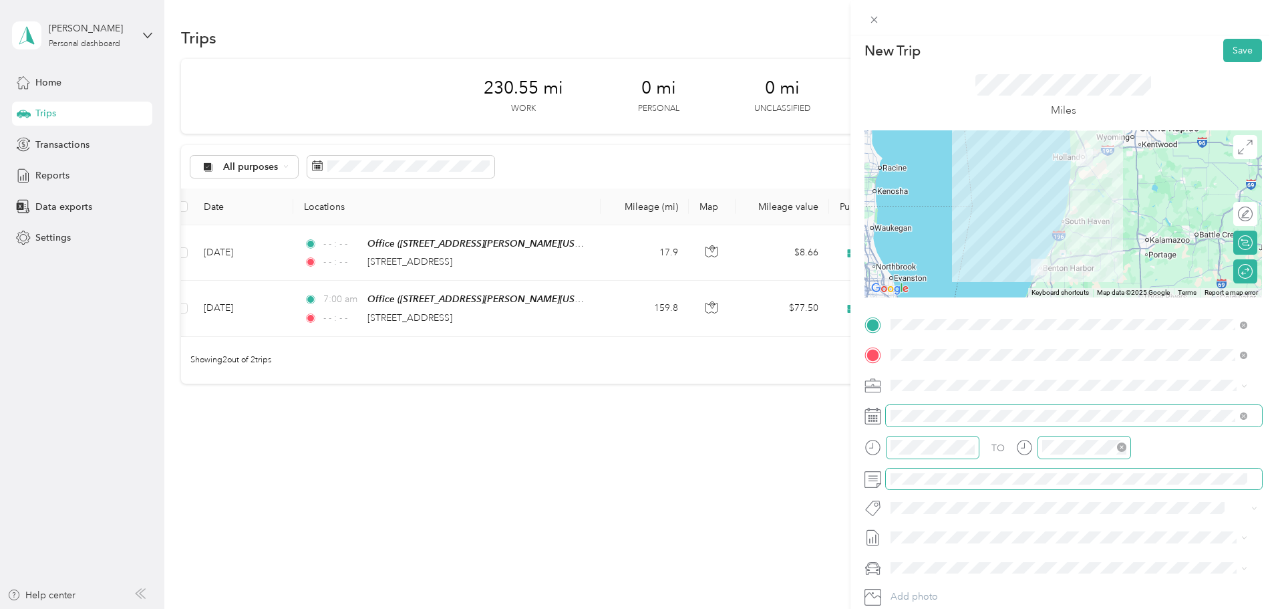
scroll to position [0, 0]
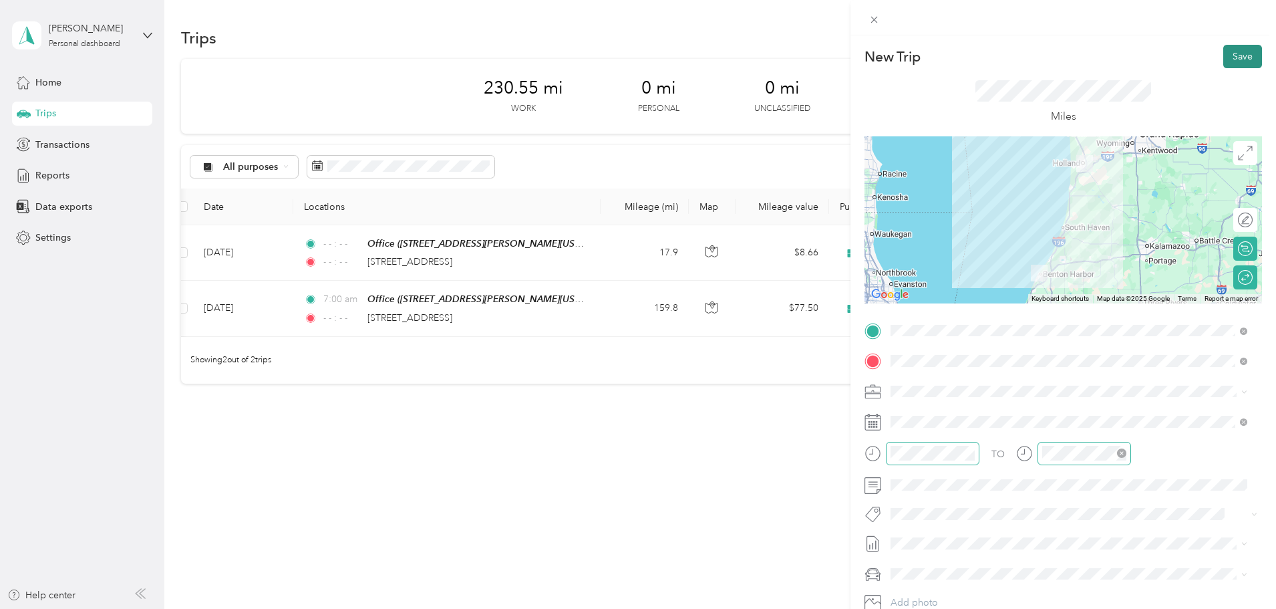
click at [1230, 53] on button "Save" at bounding box center [1243, 56] width 39 height 23
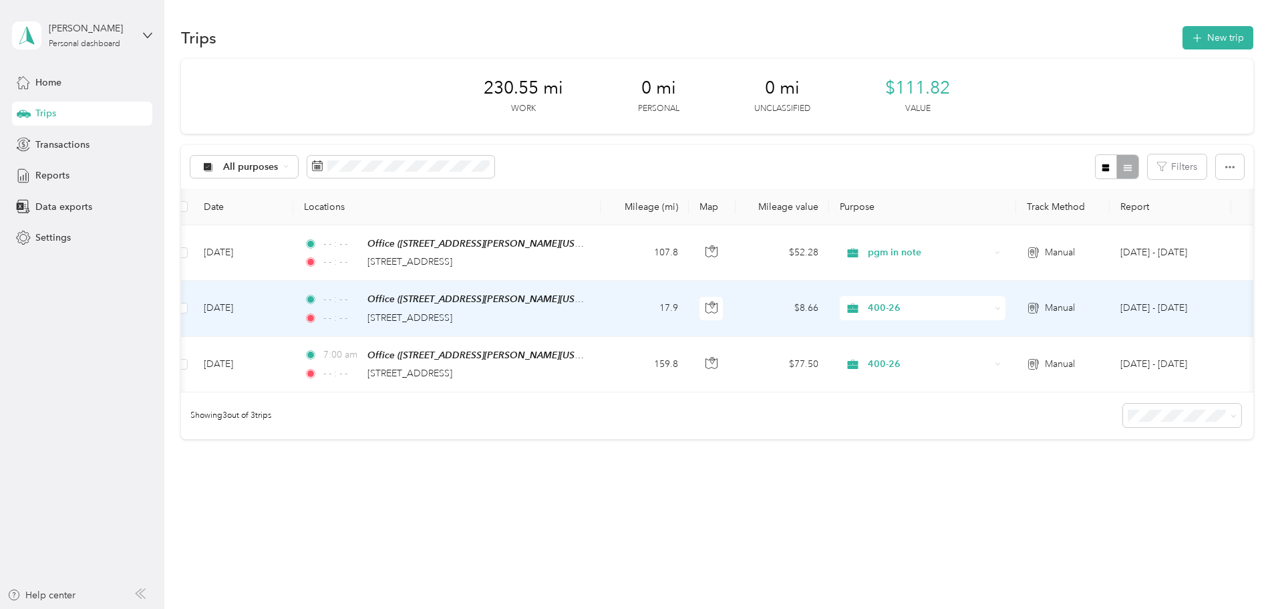
click at [689, 319] on td "17.9" at bounding box center [645, 308] width 88 height 55
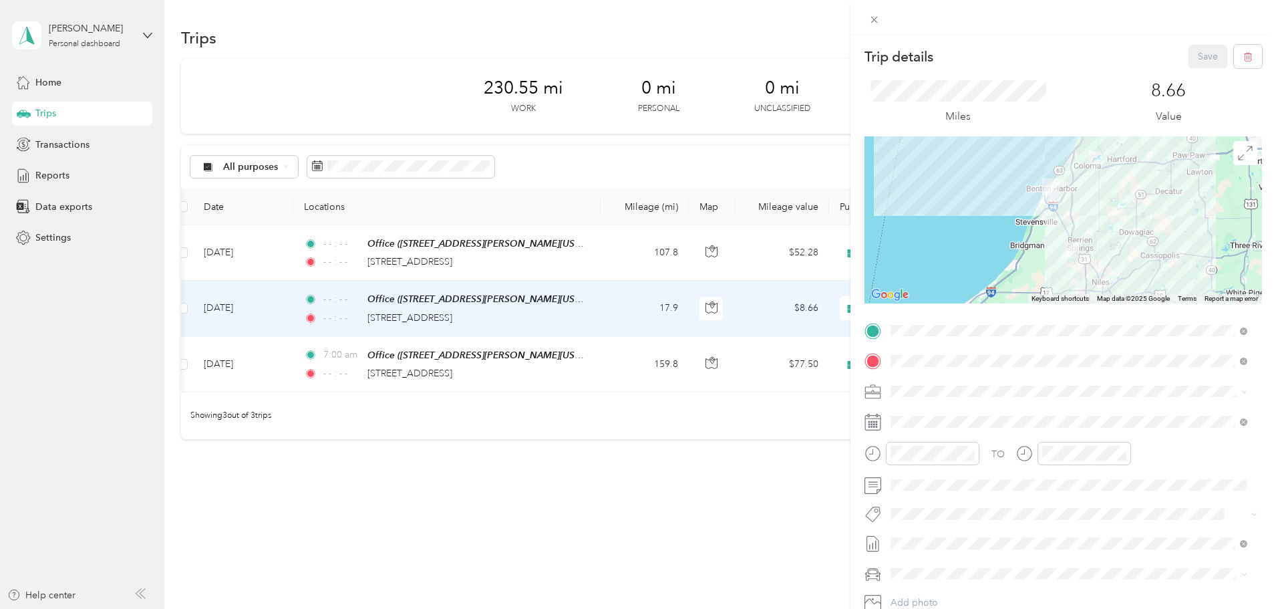
click at [1193, 221] on div at bounding box center [1064, 219] width 398 height 167
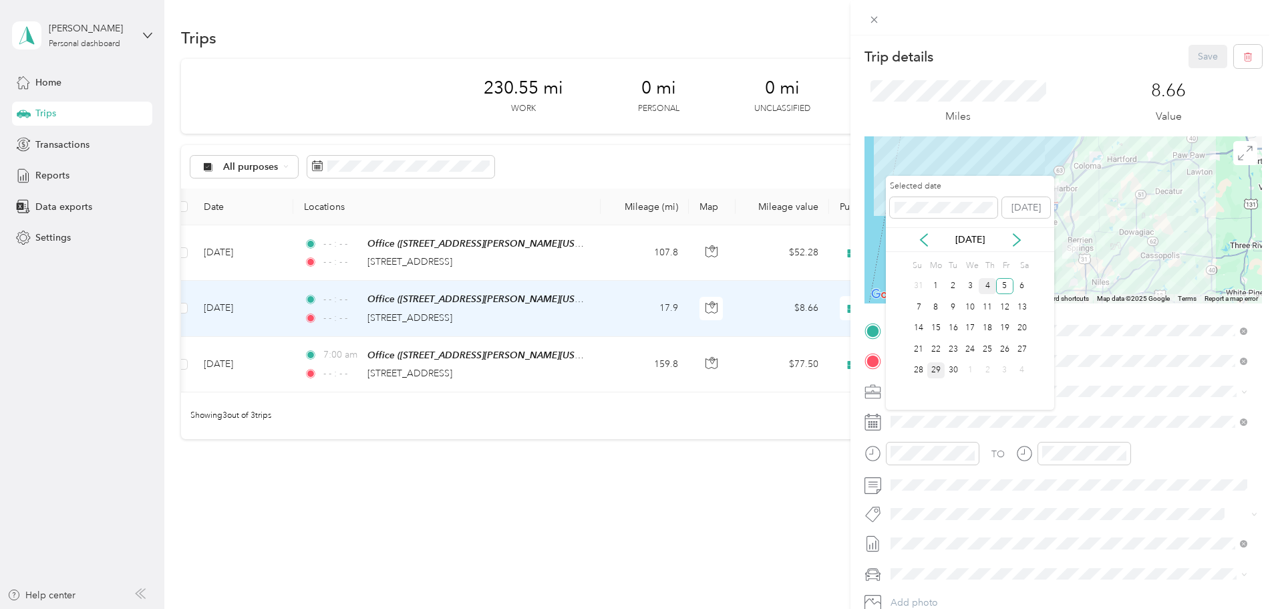
click at [986, 288] on div "4" at bounding box center [987, 286] width 17 height 17
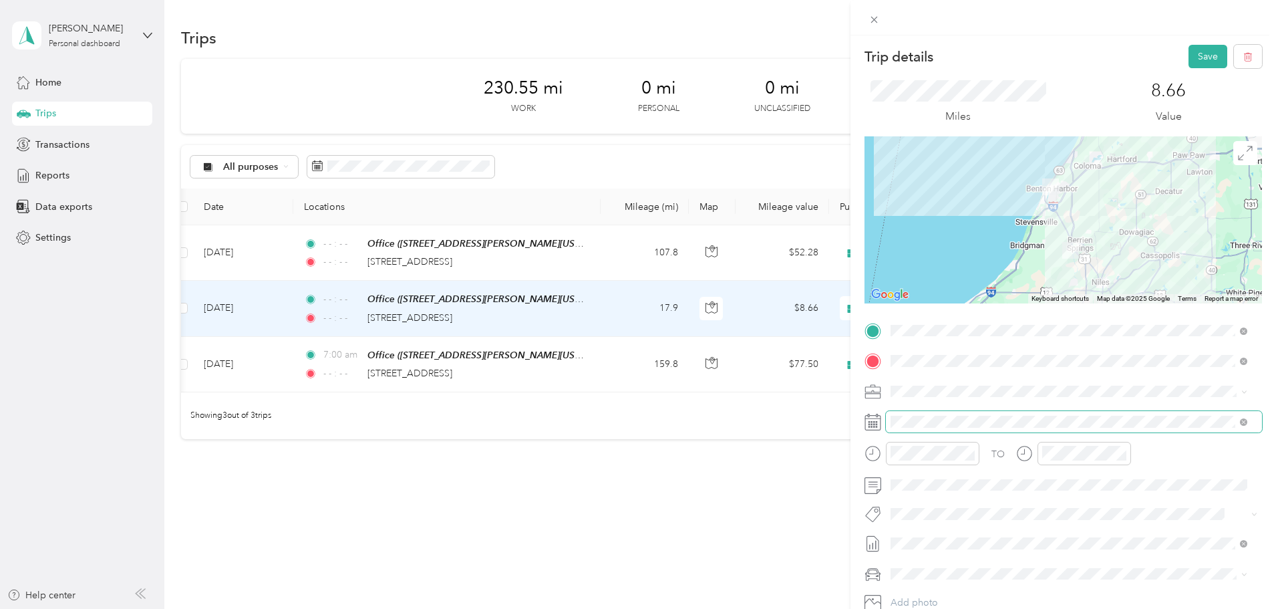
click at [951, 415] on span at bounding box center [1074, 421] width 376 height 21
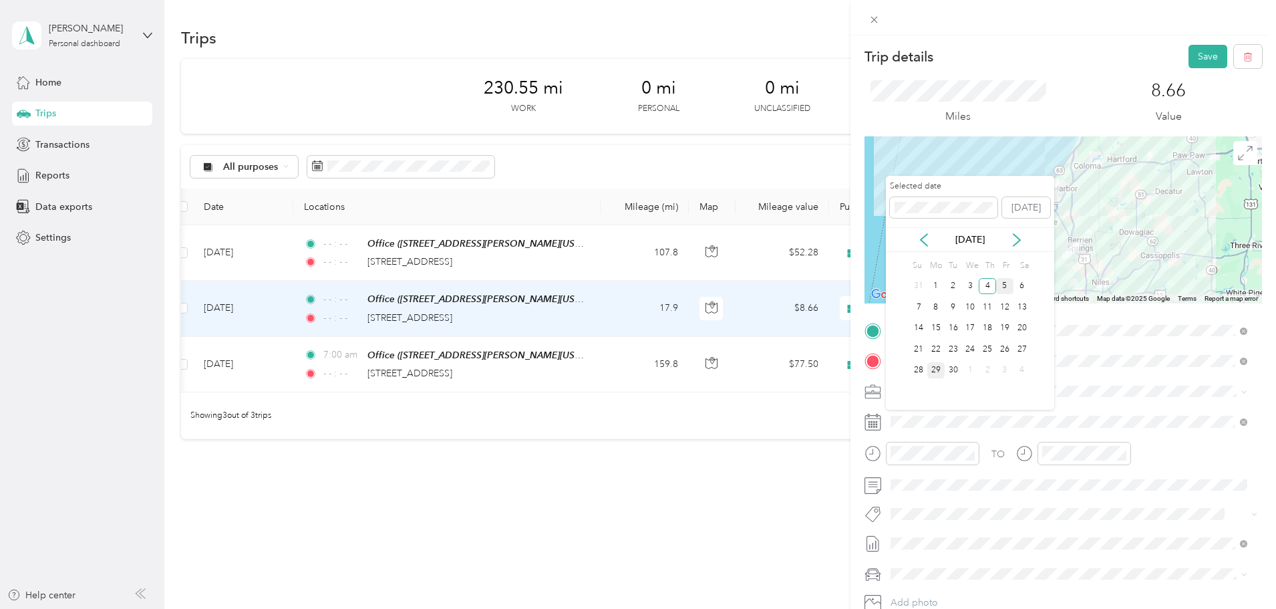
click at [1007, 291] on div "5" at bounding box center [1004, 286] width 17 height 17
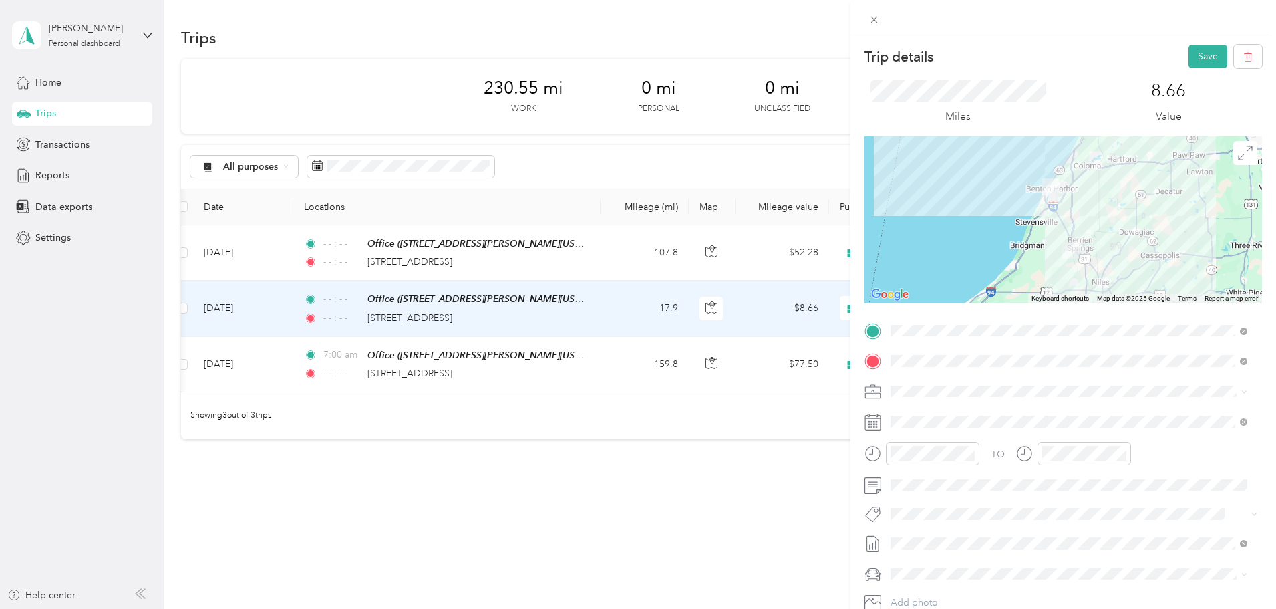
click at [1218, 219] on div at bounding box center [1064, 219] width 398 height 167
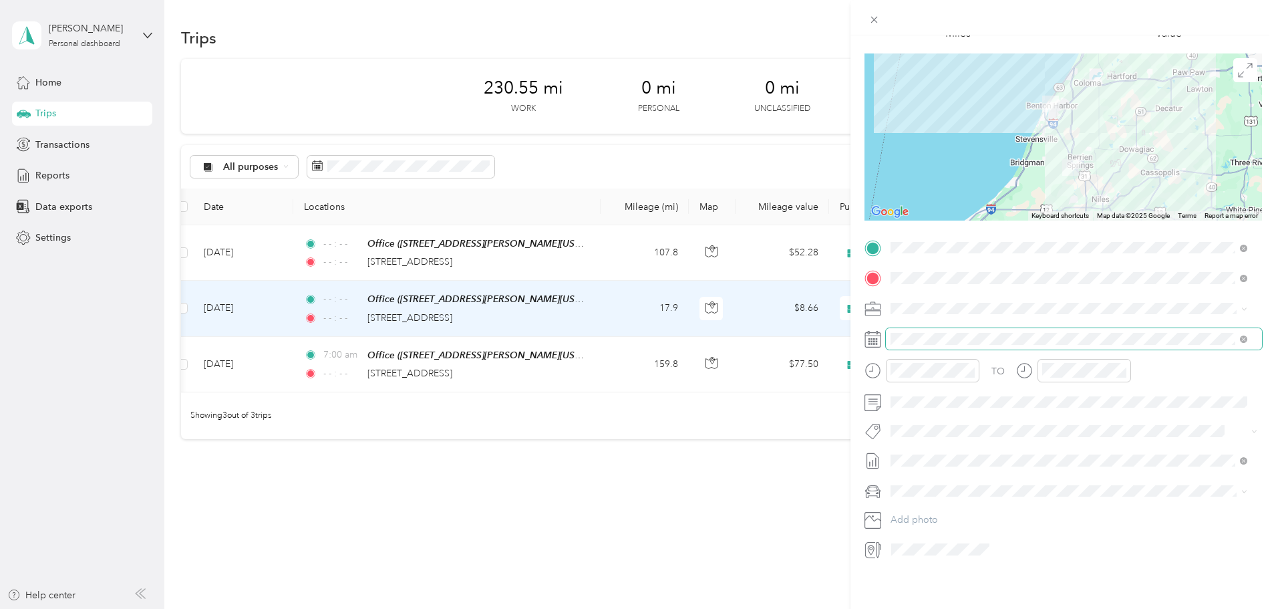
scroll to position [93, 0]
click at [1020, 450] on span at bounding box center [1074, 460] width 376 height 21
click at [562, 470] on div "Trip details Save This trip cannot be edited because it is either under review,…" at bounding box center [638, 304] width 1276 height 609
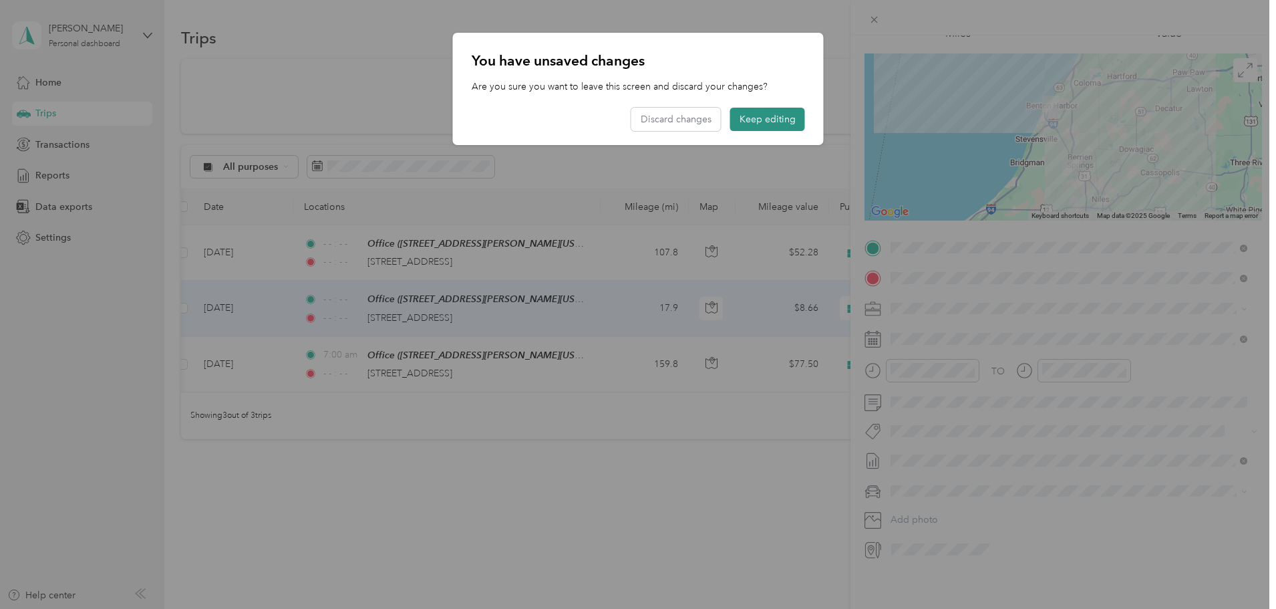
click at [770, 118] on button "Keep editing" at bounding box center [767, 119] width 75 height 23
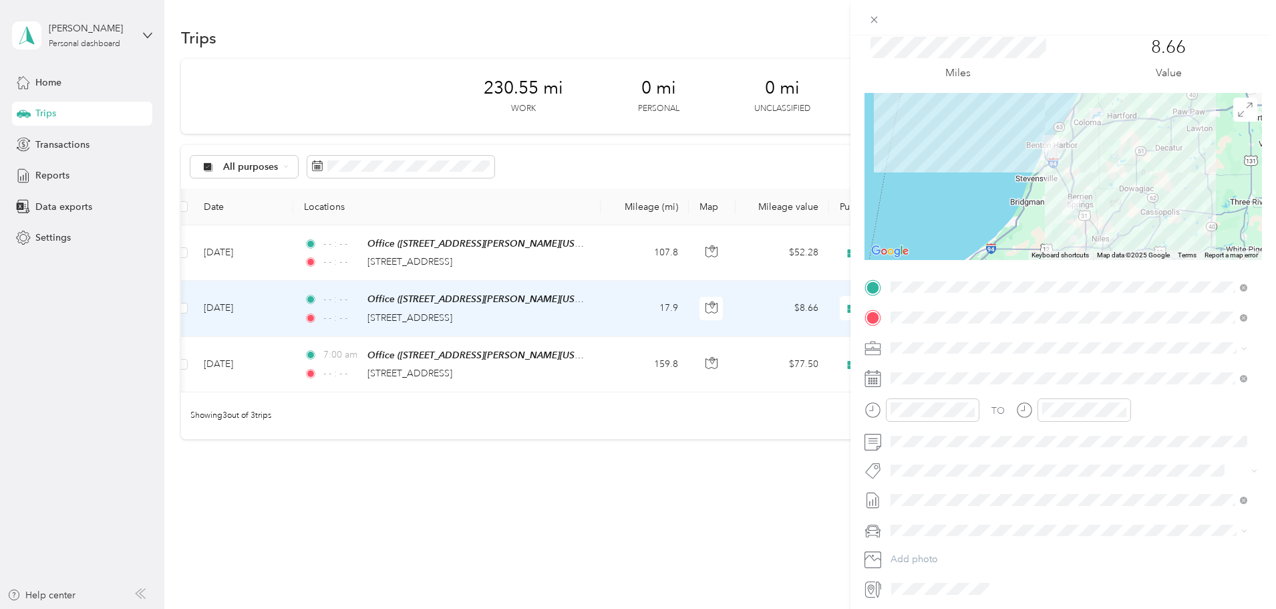
scroll to position [0, 0]
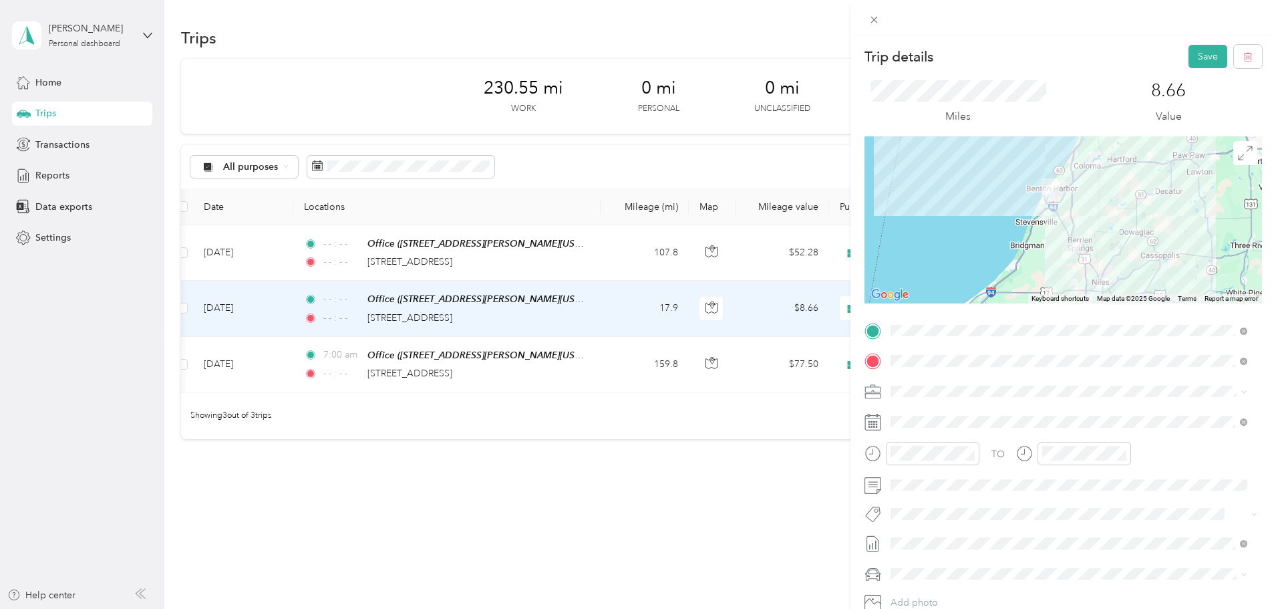
click at [735, 163] on div "Trip details Save This trip cannot be edited because it is either under review,…" at bounding box center [638, 304] width 1276 height 609
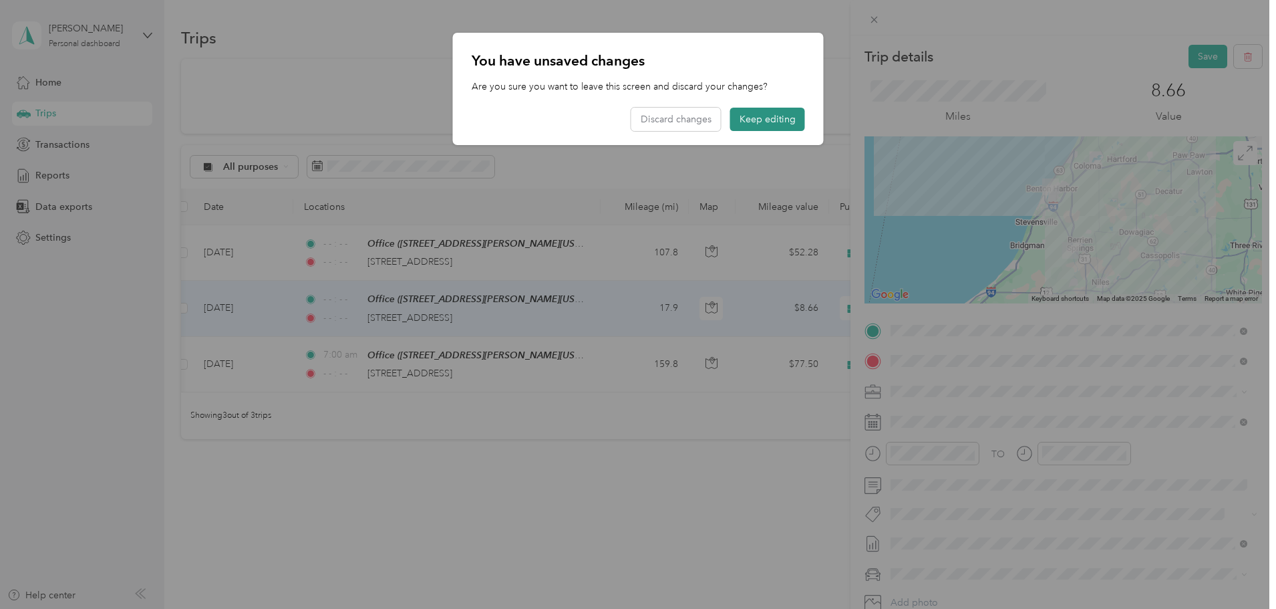
click at [779, 121] on button "Keep editing" at bounding box center [767, 119] width 75 height 23
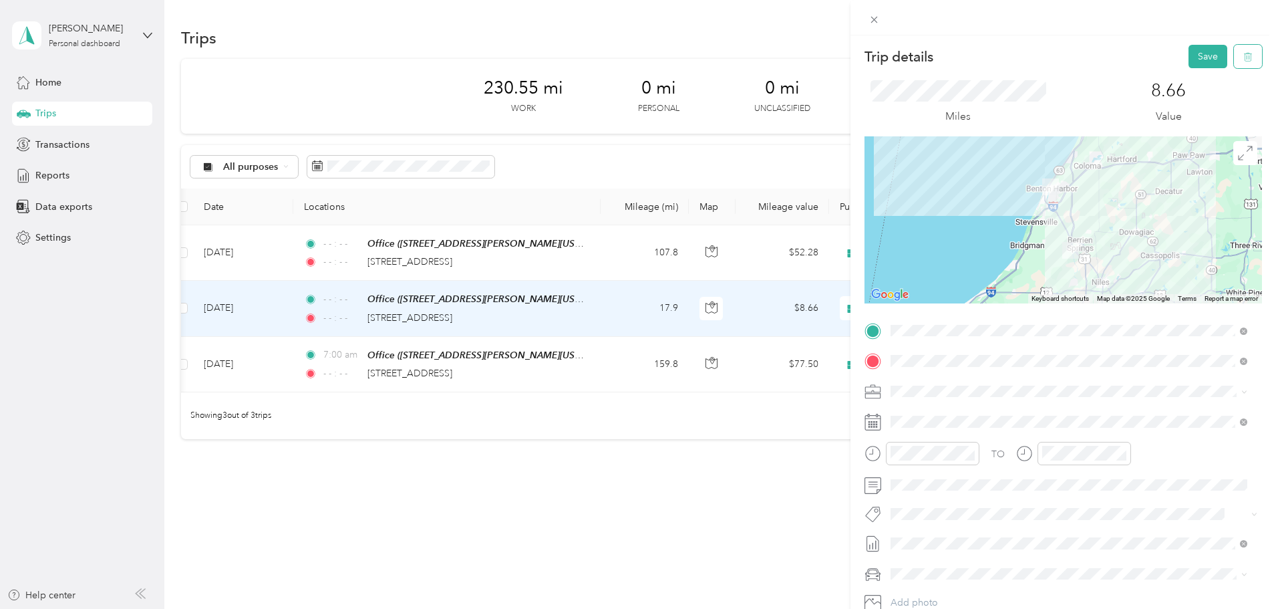
click at [1247, 60] on button "button" at bounding box center [1248, 56] width 28 height 23
click at [1165, 72] on button "No" at bounding box center [1167, 72] width 25 height 21
click at [1193, 53] on button "Save" at bounding box center [1208, 56] width 39 height 23
